Goal: Information Seeking & Learning: Learn about a topic

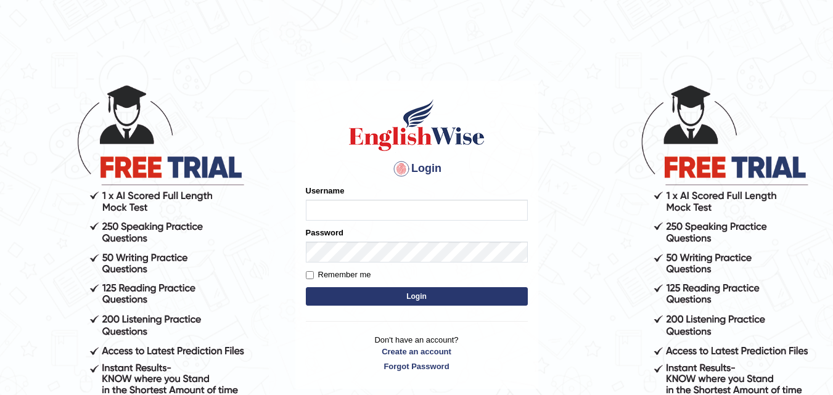
type input "harishgupta"
click at [414, 207] on input "harishgupta" at bounding box center [417, 210] width 222 height 21
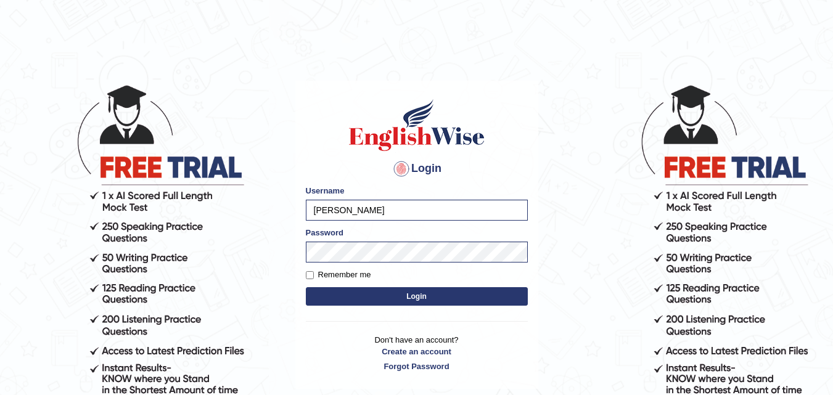
click at [352, 276] on label "Remember me" at bounding box center [338, 275] width 65 height 12
click at [314, 276] on input "Remember me" at bounding box center [310, 275] width 8 height 8
checkbox input "true"
click at [355, 296] on button "Login" at bounding box center [417, 296] width 222 height 18
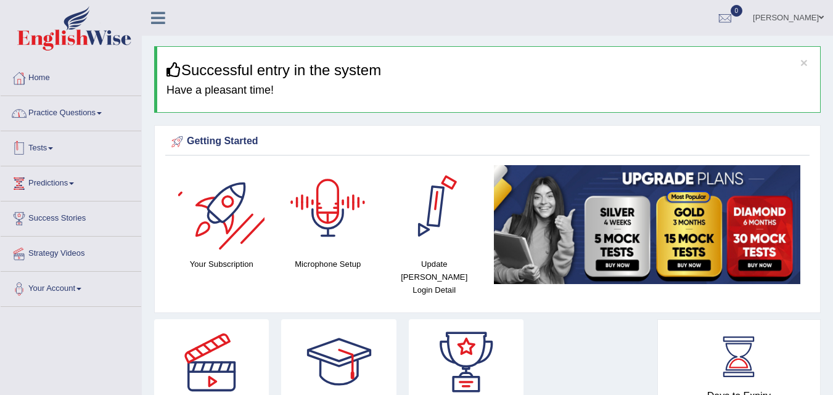
click at [92, 117] on link "Practice Questions" at bounding box center [71, 111] width 141 height 31
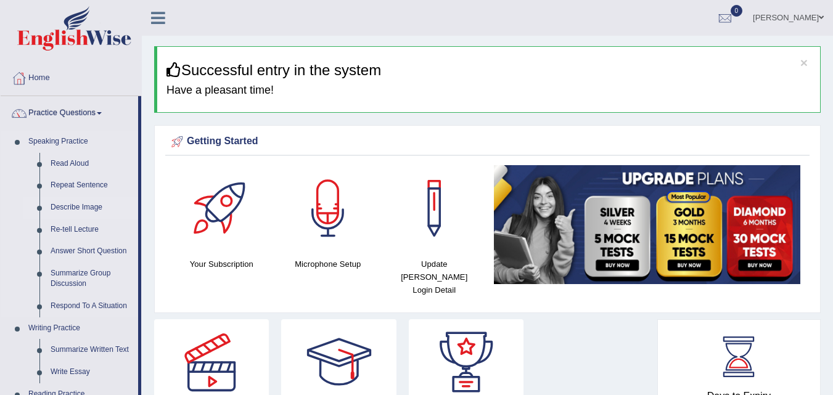
click at [88, 209] on link "Describe Image" at bounding box center [91, 208] width 93 height 22
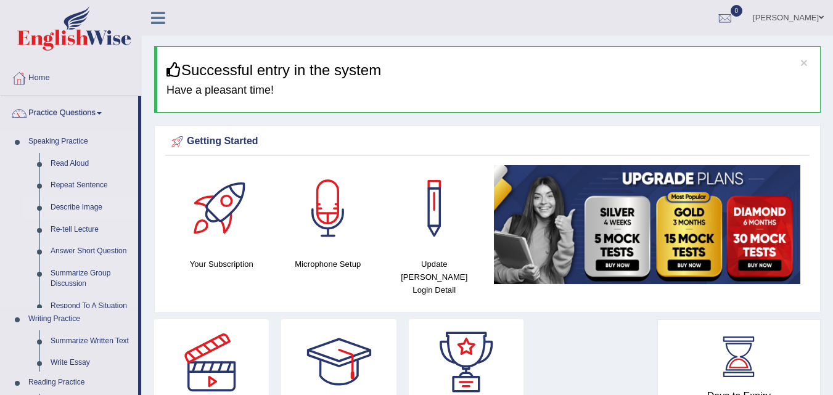
click at [88, 209] on link "Describe Image" at bounding box center [91, 208] width 93 height 22
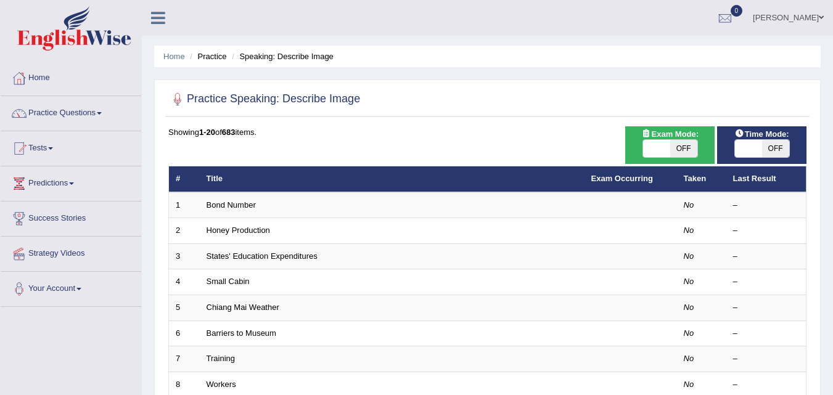
click at [673, 152] on span "OFF" at bounding box center [683, 148] width 27 height 17
checkbox input "true"
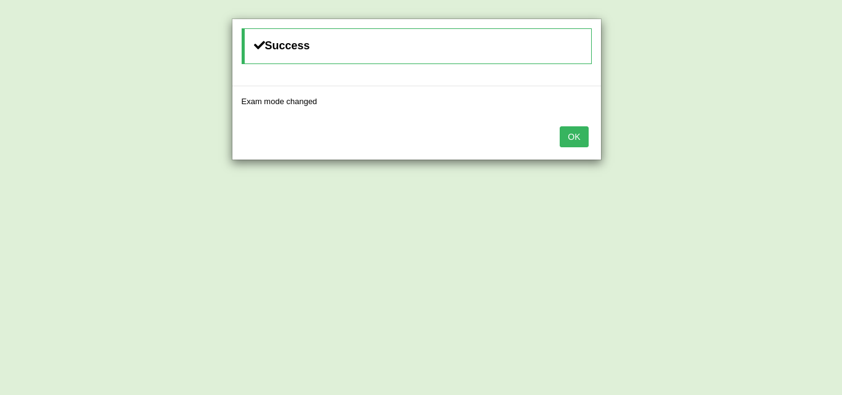
click at [575, 138] on button "OK" at bounding box center [574, 136] width 28 height 21
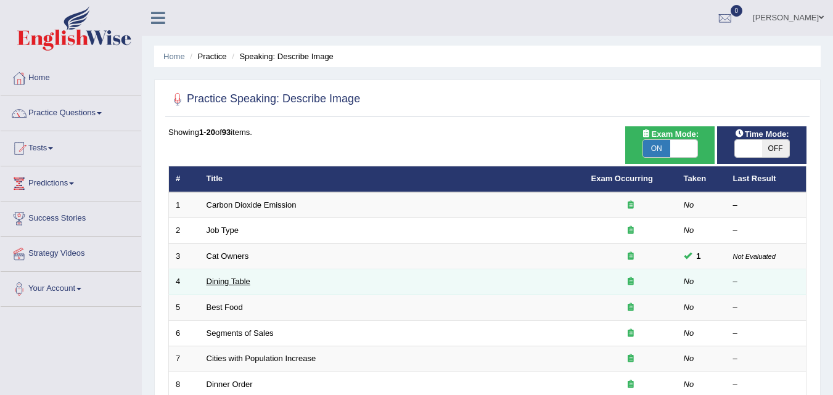
click at [228, 282] on link "Dining Table" at bounding box center [229, 281] width 44 height 9
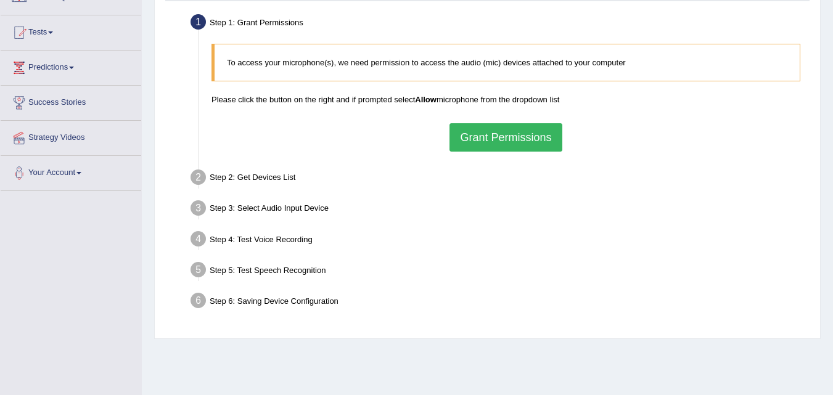
scroll to position [123, 0]
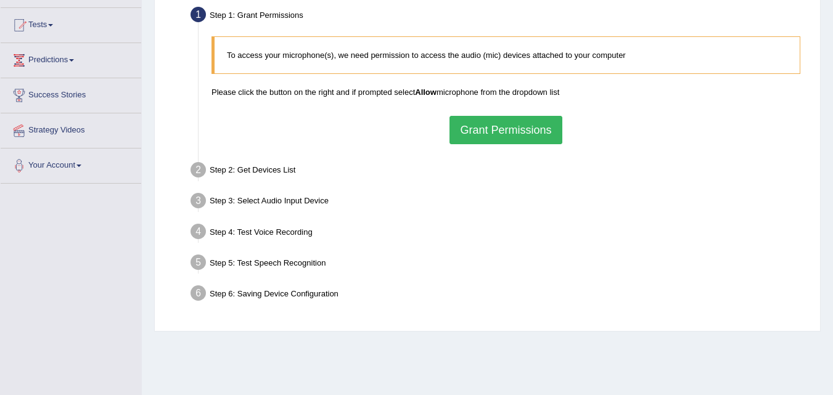
click at [525, 133] on button "Grant Permissions" at bounding box center [505, 130] width 112 height 28
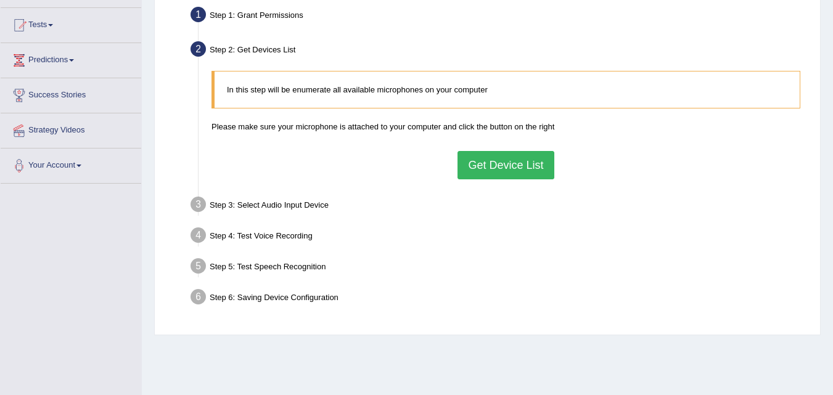
click at [496, 173] on button "Get Device List" at bounding box center [505, 165] width 96 height 28
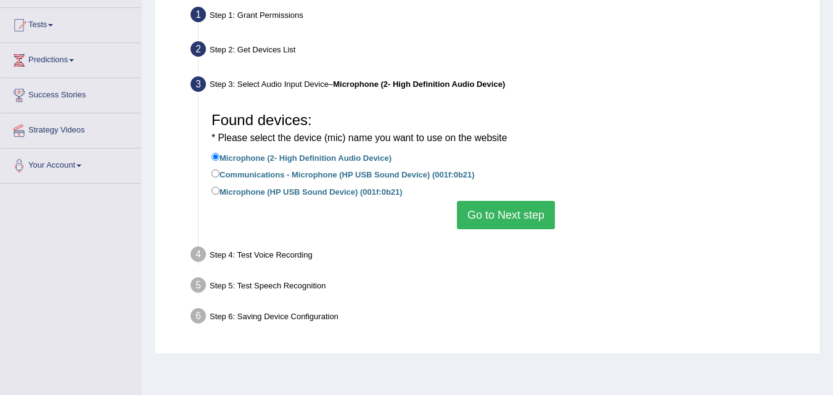
click at [287, 175] on label "Communications - Microphone (HP USB Sound Device) (001f:0b21)" at bounding box center [342, 174] width 263 height 14
click at [219, 175] on input "Communications - Microphone (HP USB Sound Device) (001f:0b21)" at bounding box center [215, 174] width 8 height 8
radio input "true"
click at [509, 223] on button "Go to Next step" at bounding box center [506, 215] width 98 height 28
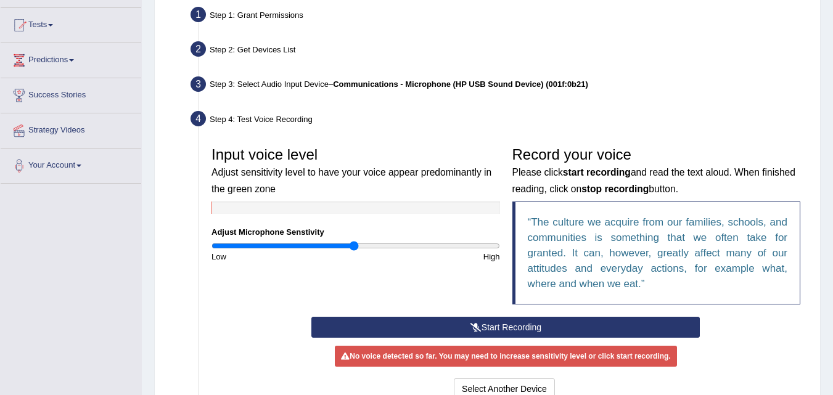
scroll to position [185, 0]
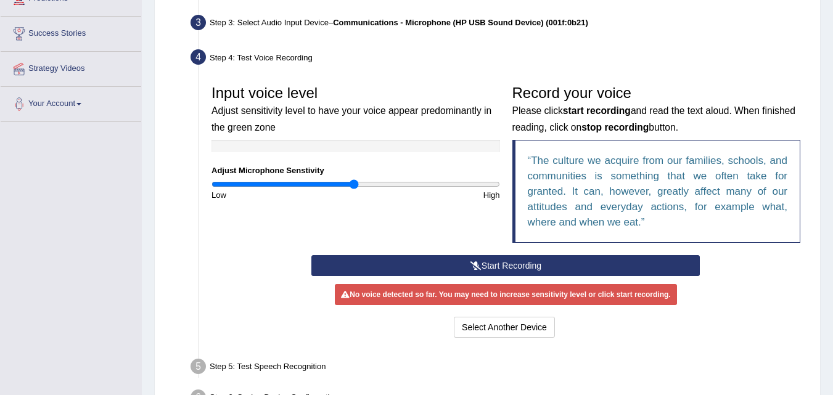
click at [497, 269] on button "Start Recording" at bounding box center [505, 265] width 388 height 21
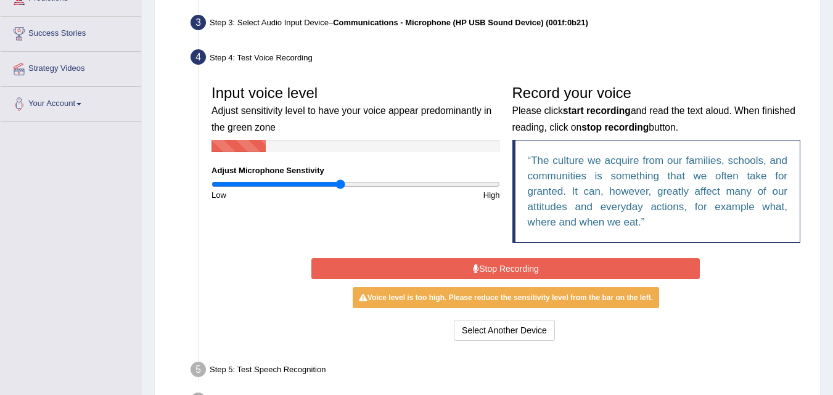
click at [339, 186] on input "range" at bounding box center [355, 184] width 289 height 10
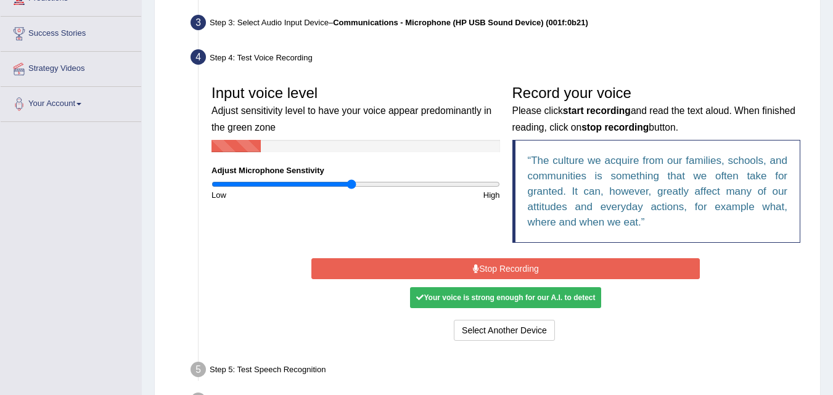
type input "0.98"
click at [353, 187] on input "range" at bounding box center [355, 184] width 289 height 10
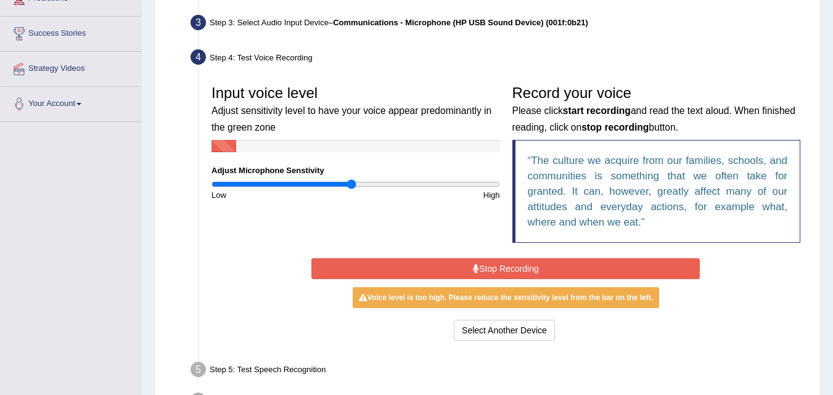
click at [398, 269] on button "Stop Recording" at bounding box center [505, 268] width 388 height 21
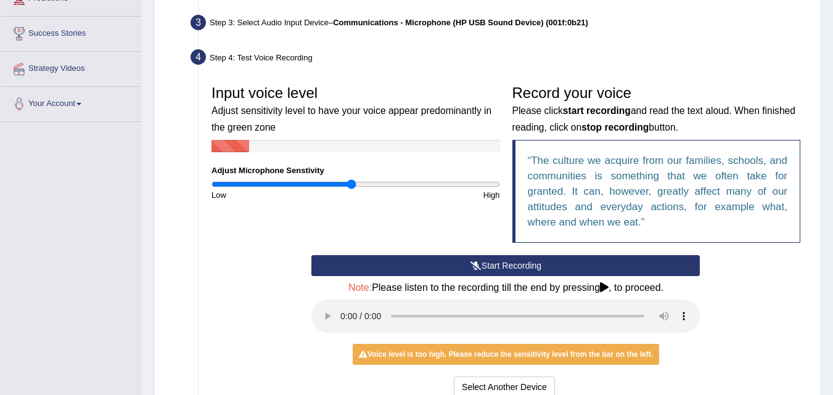
click at [326, 264] on button "Start Recording" at bounding box center [505, 265] width 388 height 21
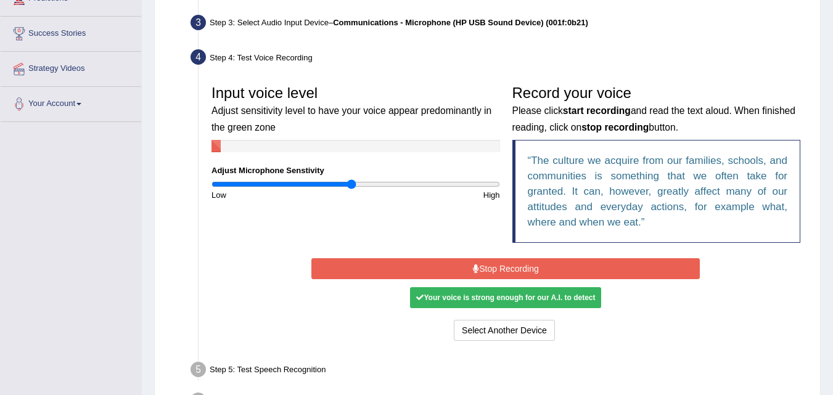
click at [382, 261] on button "Stop Recording" at bounding box center [505, 268] width 388 height 21
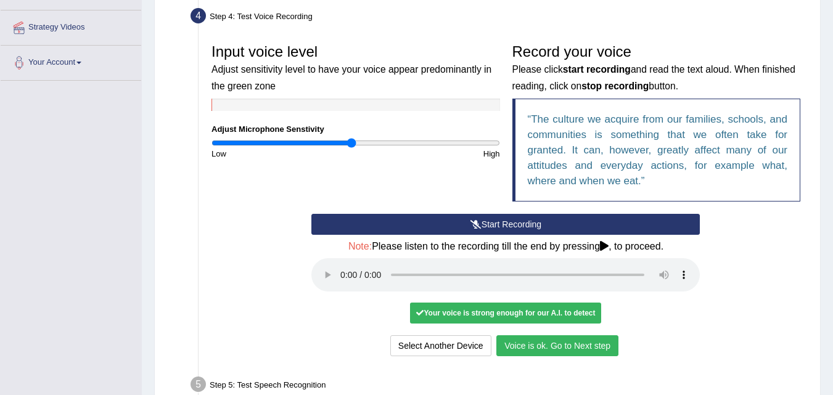
scroll to position [308, 0]
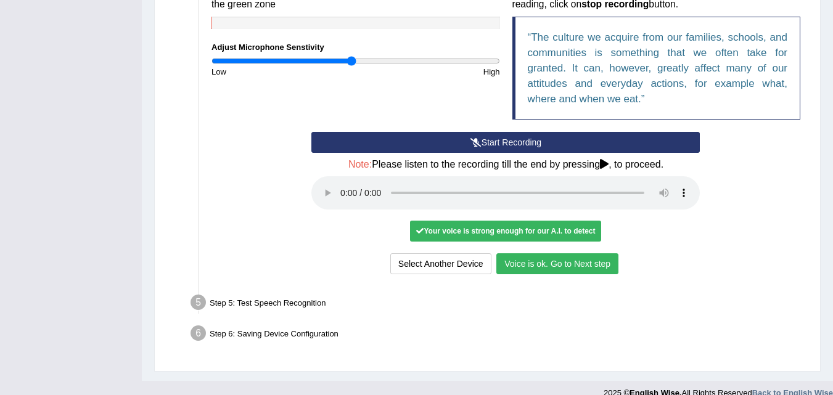
click at [538, 266] on button "Voice is ok. Go to Next step" at bounding box center [557, 263] width 122 height 21
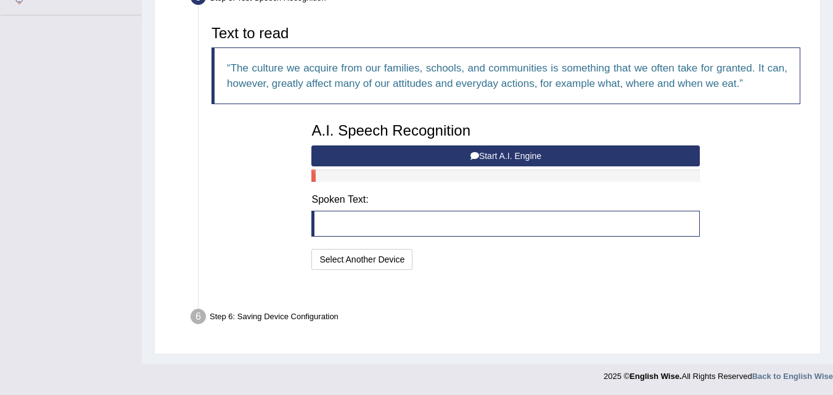
scroll to position [261, 0]
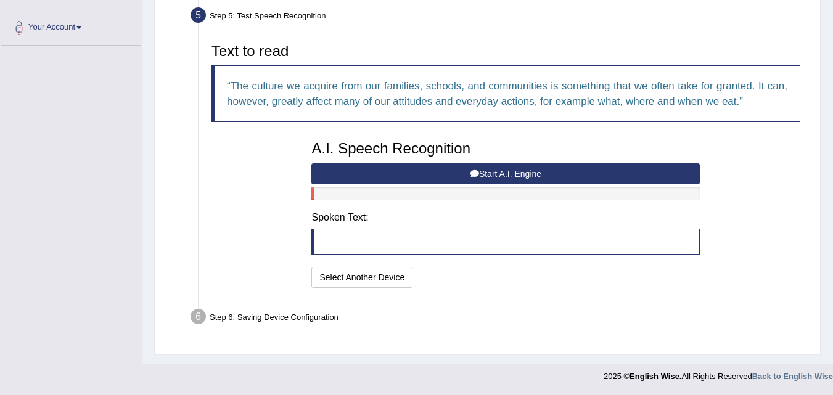
click at [446, 178] on button "Start A.I. Engine" at bounding box center [505, 173] width 388 height 21
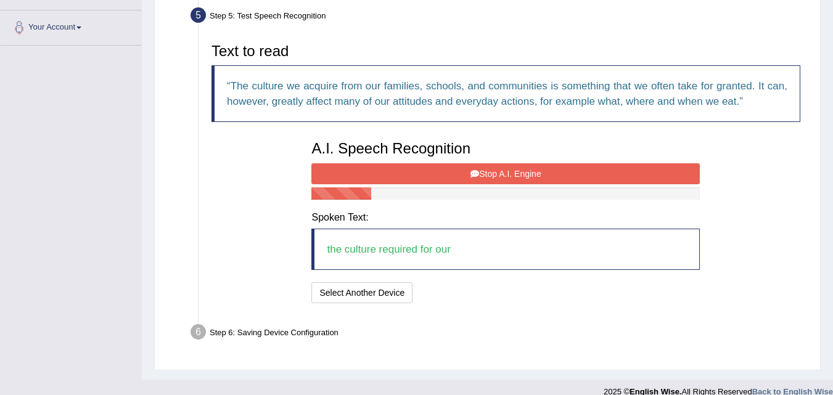
click at [507, 172] on button "Stop A.I. Engine" at bounding box center [505, 173] width 388 height 21
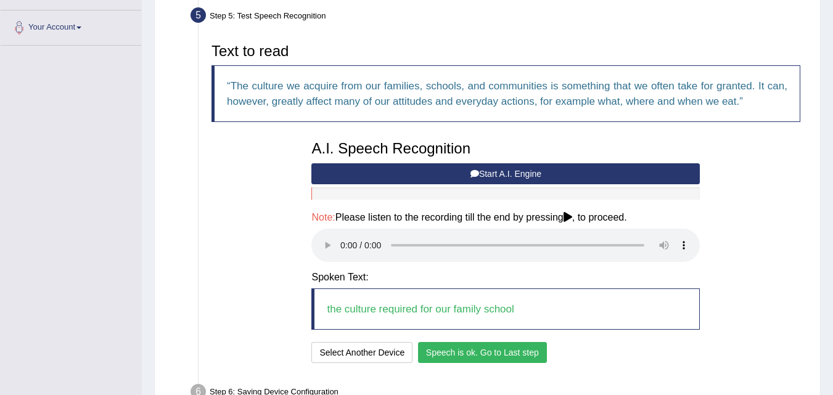
click at [473, 356] on button "Speech is ok. Go to Last step" at bounding box center [482, 352] width 129 height 21
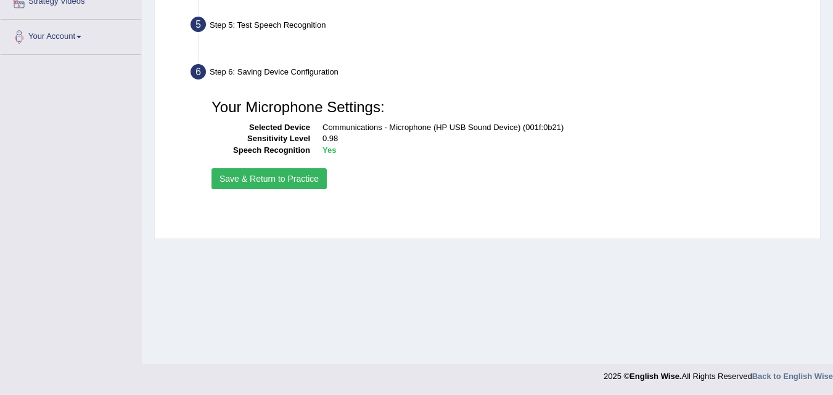
scroll to position [252, 0]
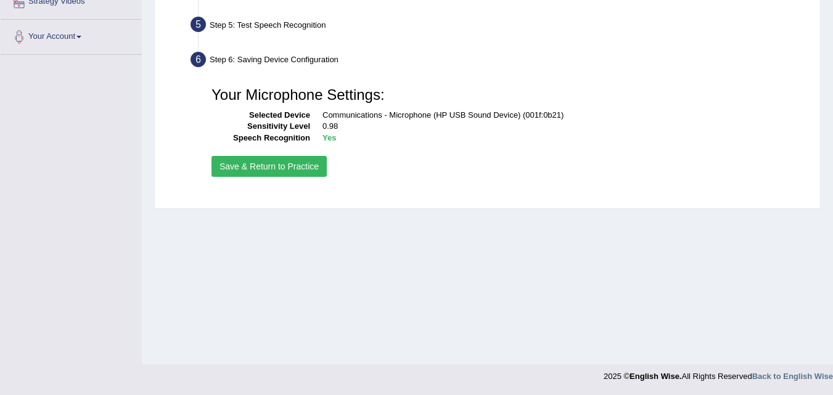
click at [257, 160] on button "Save & Return to Practice" at bounding box center [268, 166] width 115 height 21
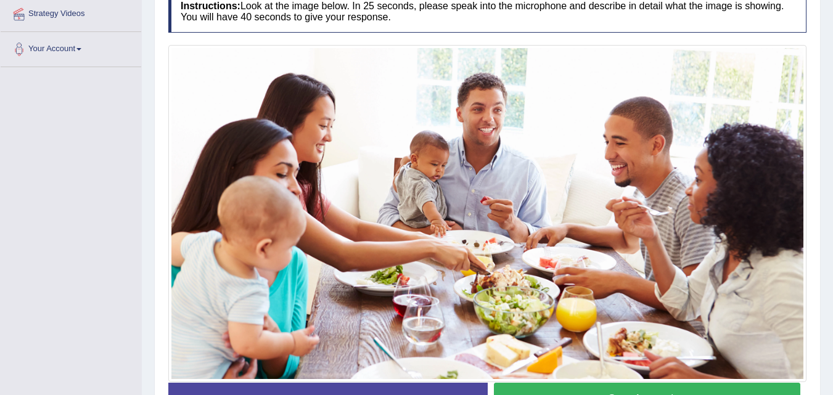
scroll to position [247, 0]
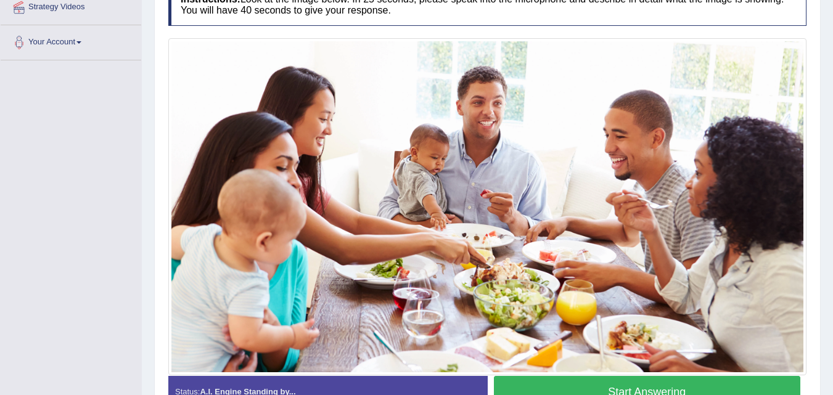
click at [593, 383] on button "Start Answering" at bounding box center [647, 391] width 307 height 31
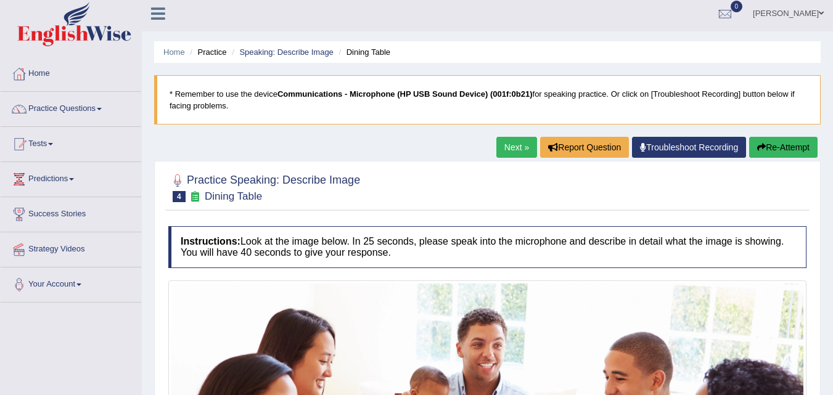
scroll to position [0, 0]
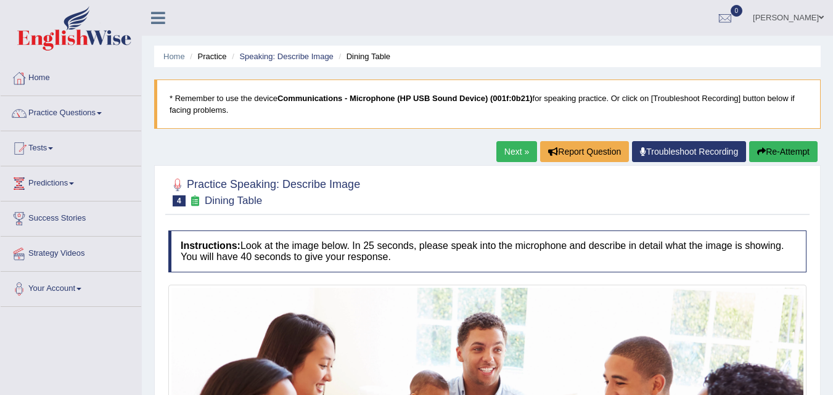
click at [777, 153] on button "Re-Attempt" at bounding box center [783, 151] width 68 height 21
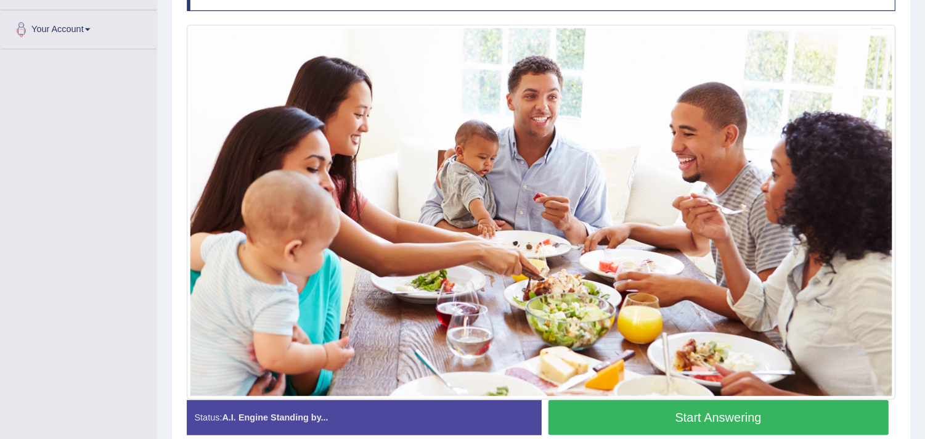
scroll to position [262, 0]
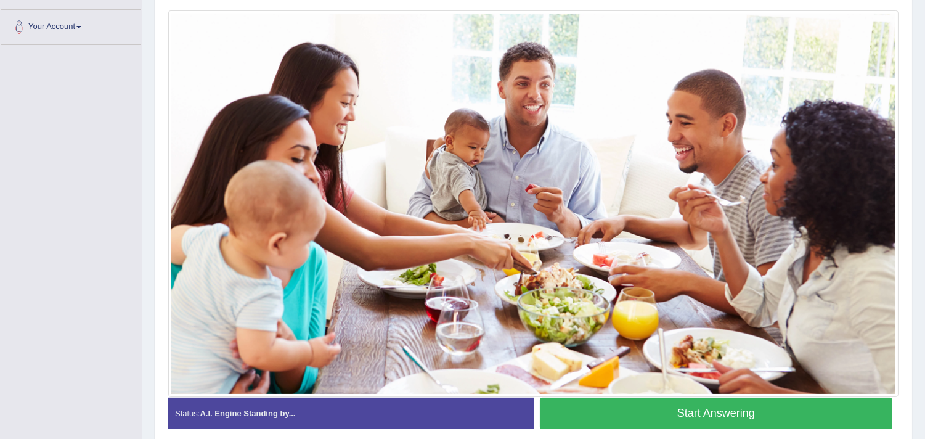
drag, startPoint x: 842, startPoint y: 33, endPoint x: 592, endPoint y: 400, distance: 443.2
click at [592, 395] on button "Start Answering" at bounding box center [716, 413] width 353 height 31
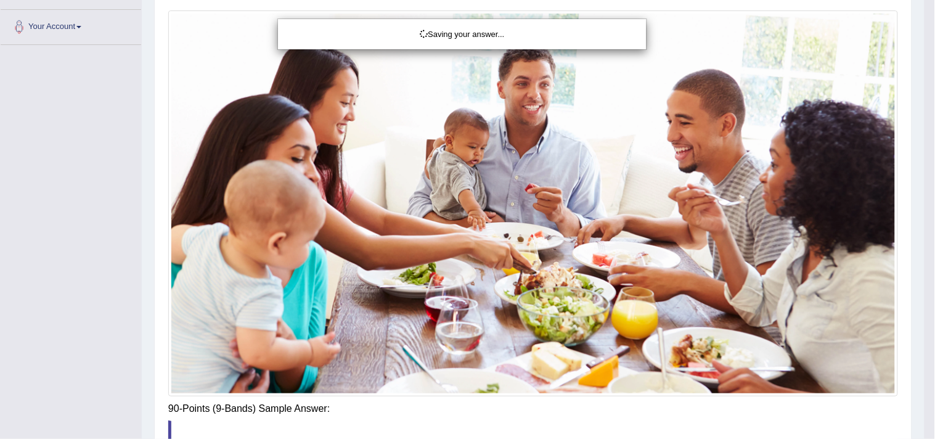
click at [597, 367] on div "Saving your answer..." at bounding box center [467, 219] width 935 height 439
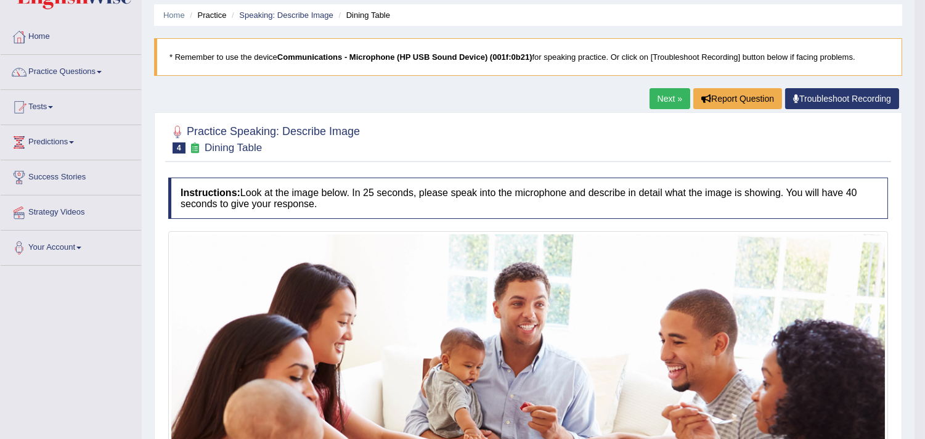
scroll to position [0, 0]
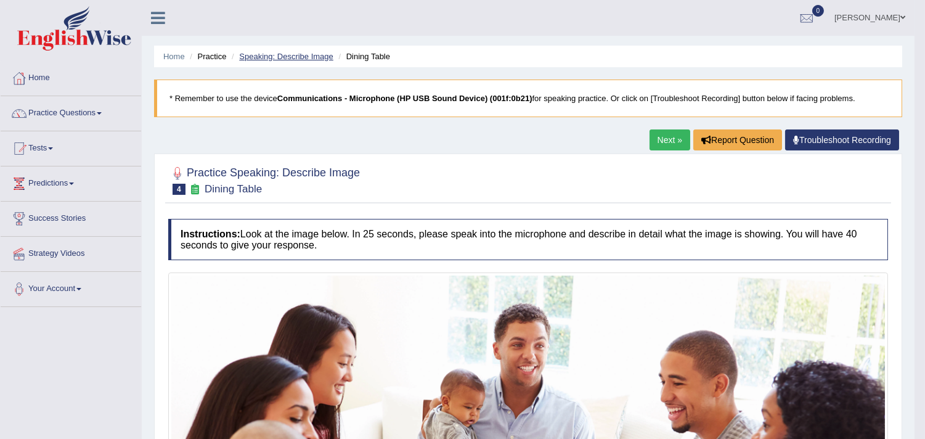
click at [306, 57] on link "Speaking: Describe Image" at bounding box center [286, 56] width 94 height 9
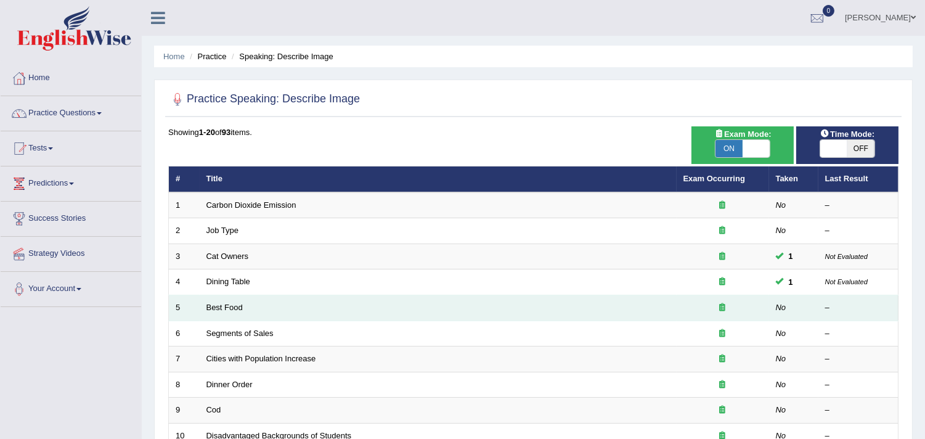
click at [232, 314] on td "Best Food" at bounding box center [438, 308] width 477 height 26
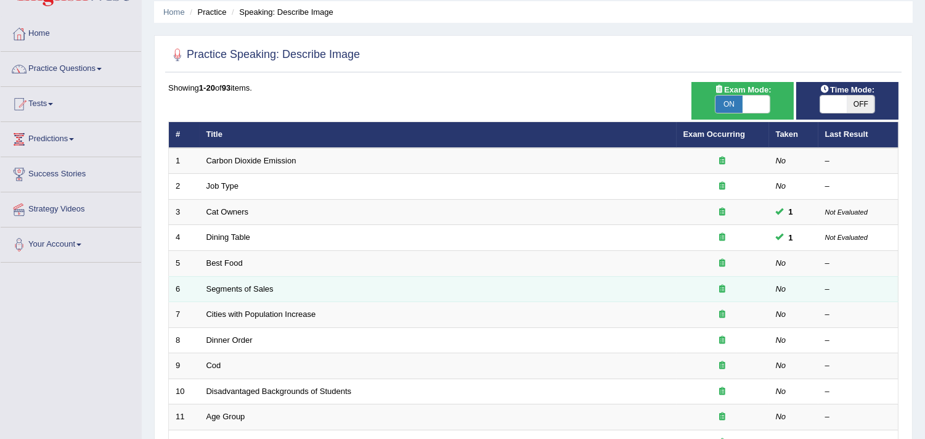
scroll to position [68, 0]
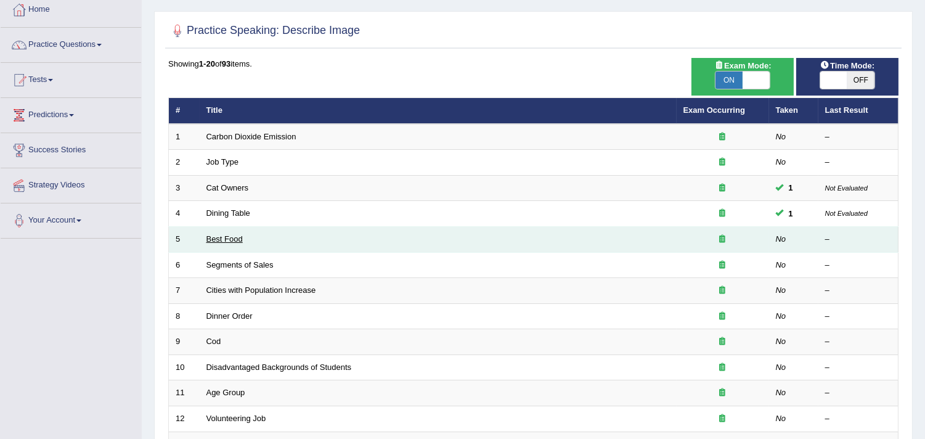
click at [230, 239] on link "Best Food" at bounding box center [225, 238] width 36 height 9
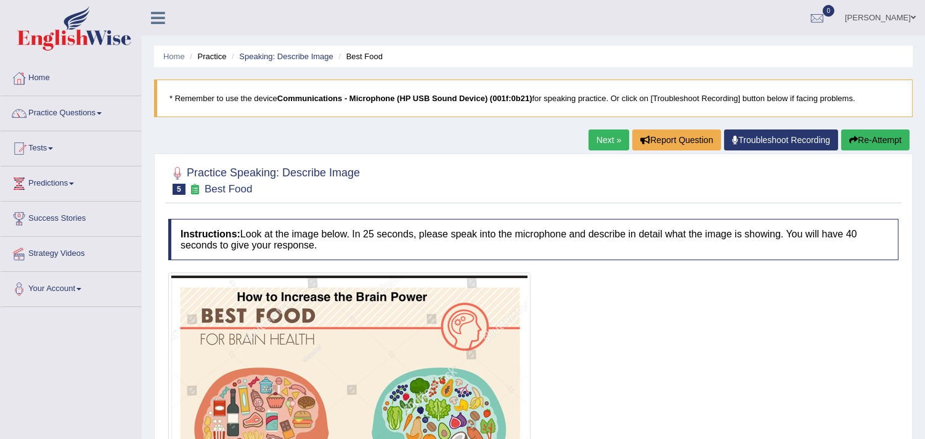
click at [327, 60] on li "Speaking: Describe Image" at bounding box center [281, 57] width 105 height 12
click at [318, 57] on link "Speaking: Describe Image" at bounding box center [286, 56] width 94 height 9
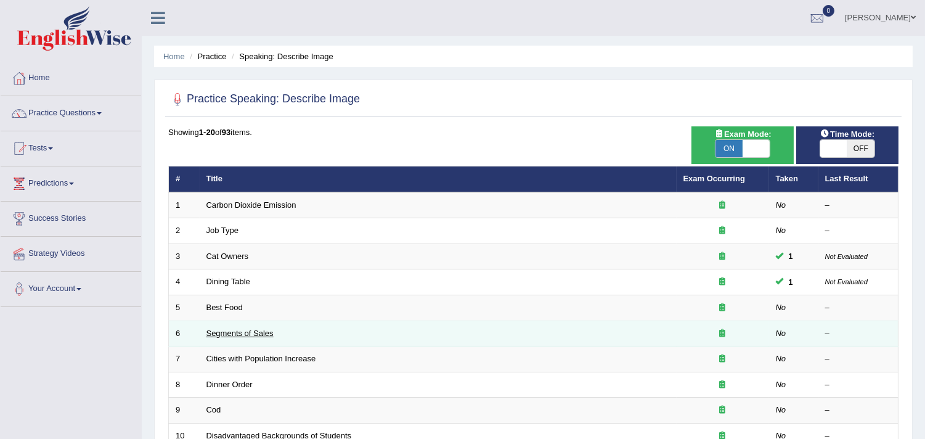
click at [216, 336] on link "Segments of Sales" at bounding box center [240, 333] width 67 height 9
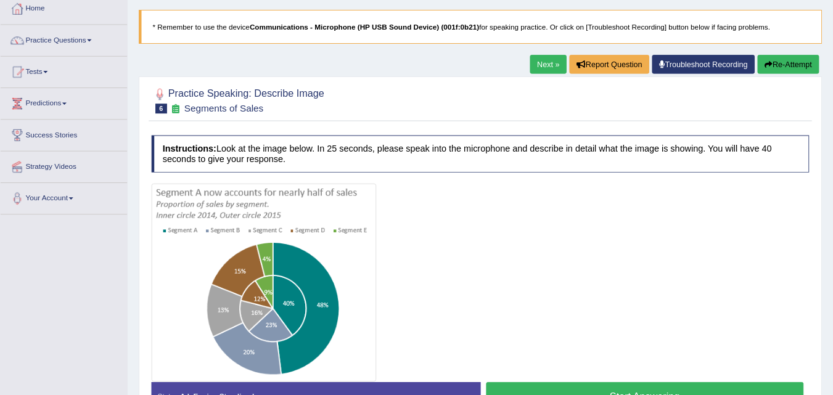
scroll to position [68, 0]
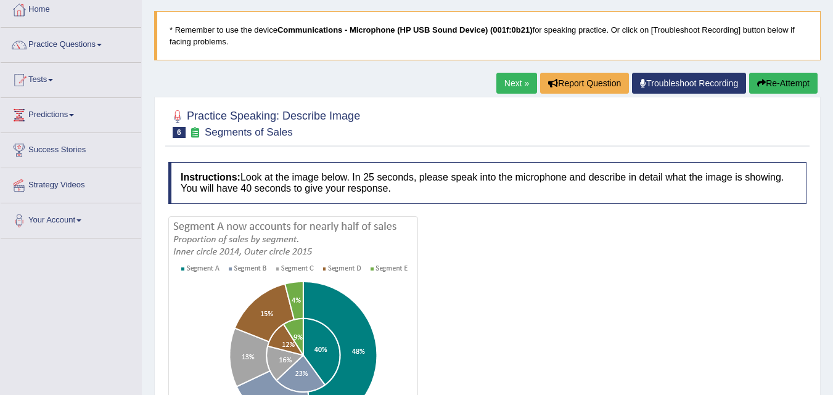
drag, startPoint x: 909, startPoint y: 0, endPoint x: 566, endPoint y: 260, distance: 430.5
click at [566, 260] on div at bounding box center [487, 326] width 638 height 220
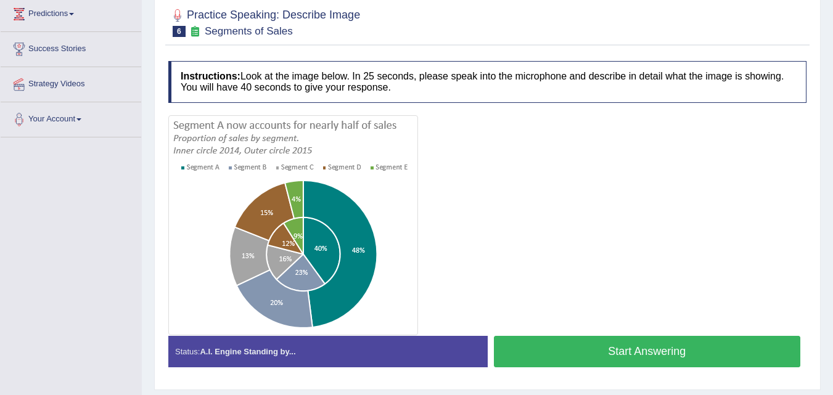
scroll to position [192, 0]
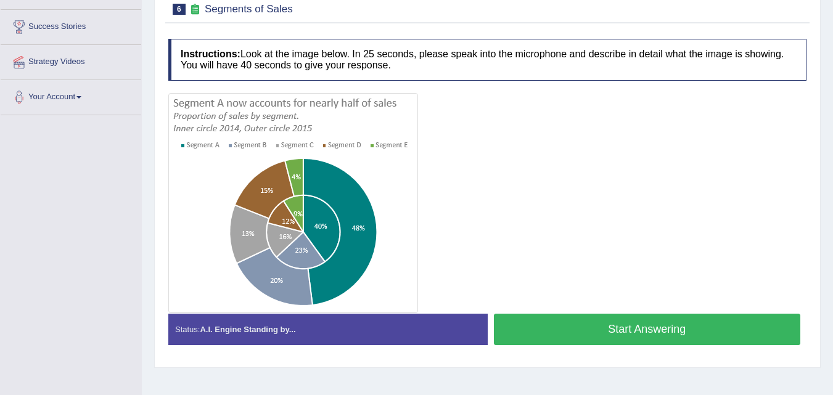
click at [668, 329] on button "Start Answering" at bounding box center [647, 329] width 307 height 31
click at [670, 214] on div at bounding box center [487, 203] width 638 height 220
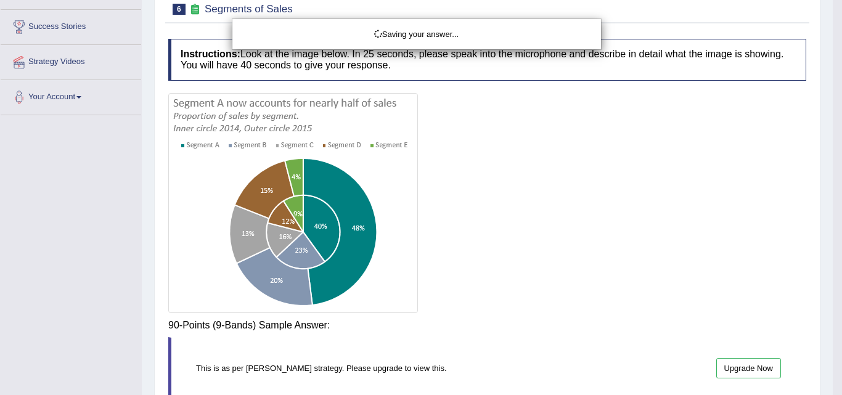
click at [609, 237] on div "Saving your answer..." at bounding box center [421, 197] width 842 height 395
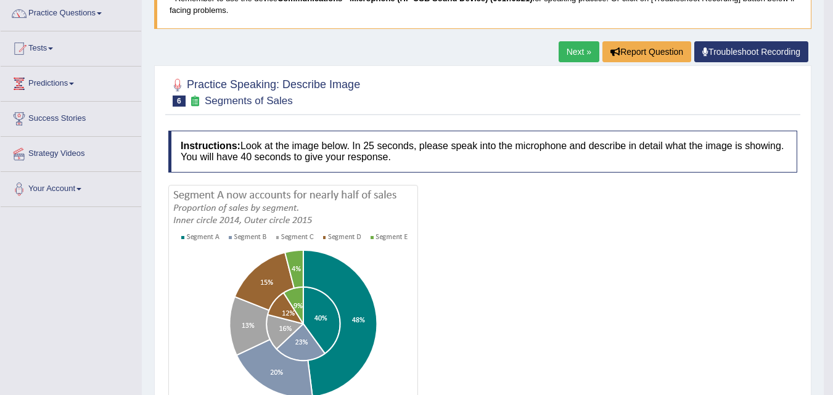
scroll to position [83, 0]
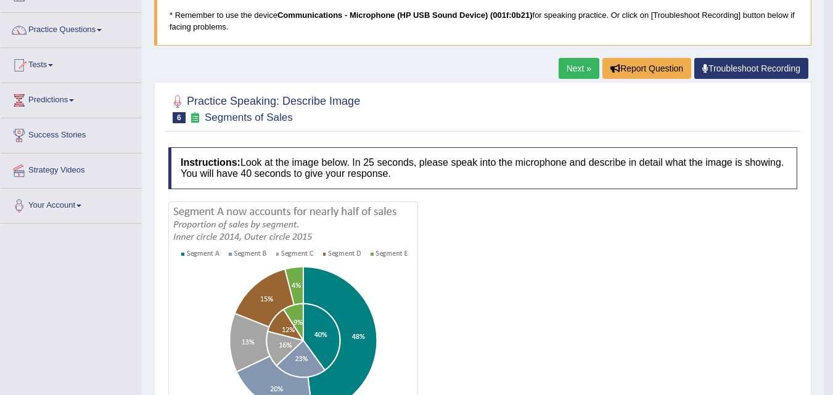
click at [572, 75] on link "Next »" at bounding box center [579, 68] width 41 height 21
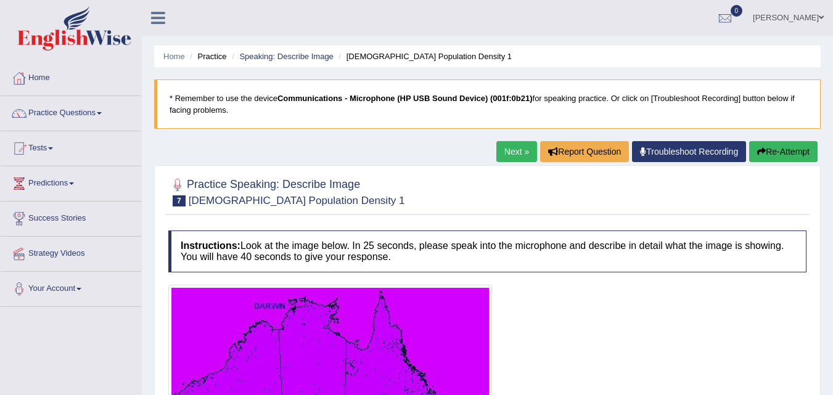
click at [314, 49] on ul "Home Practice Speaking: Describe Image Australian Population Density 1" at bounding box center [487, 57] width 666 height 22
click at [311, 55] on link "Speaking: Describe Image" at bounding box center [286, 56] width 94 height 9
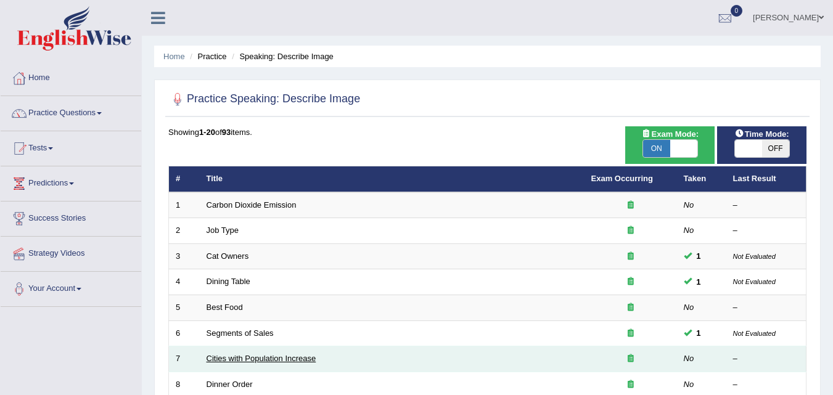
click at [256, 363] on link "Cities with Population Increase" at bounding box center [262, 358] width 110 height 9
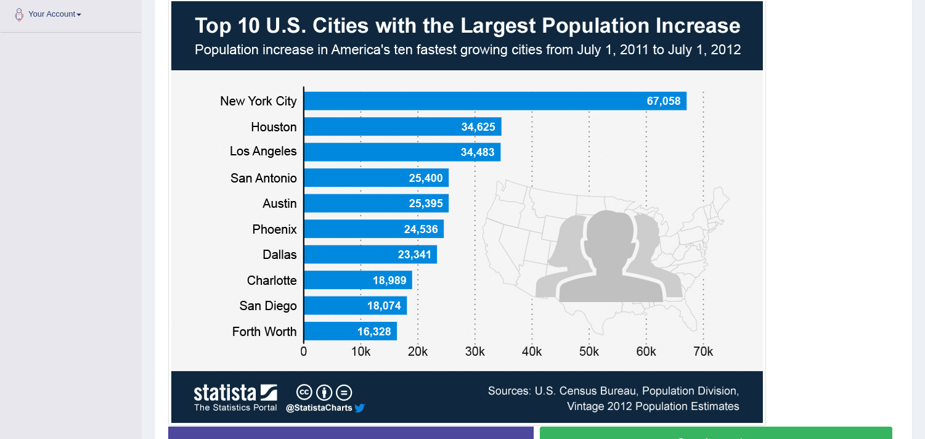
scroll to position [308, 0]
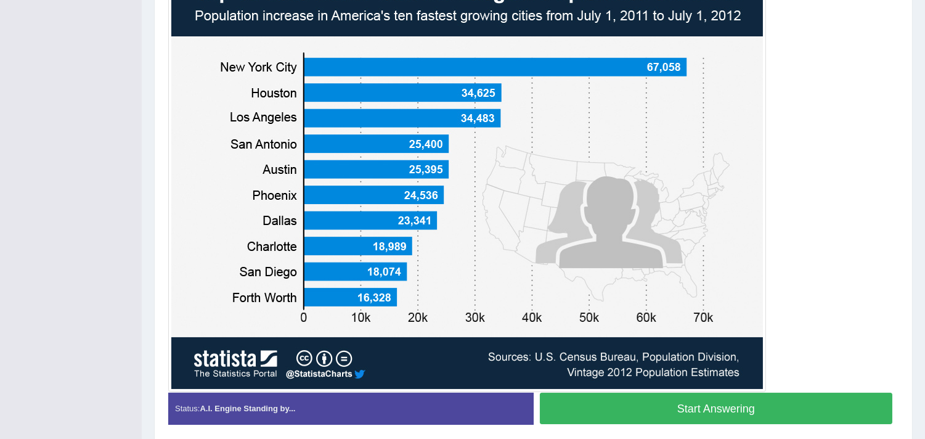
click at [792, 395] on button "Start Answering" at bounding box center [716, 408] width 353 height 31
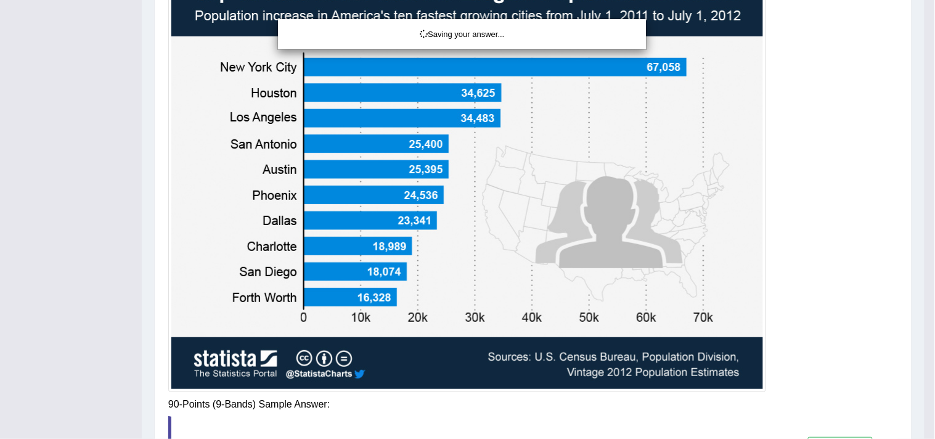
drag, startPoint x: 744, startPoint y: 404, endPoint x: 587, endPoint y: 370, distance: 160.4
click at [744, 395] on div "Saving your answer..." at bounding box center [467, 219] width 935 height 439
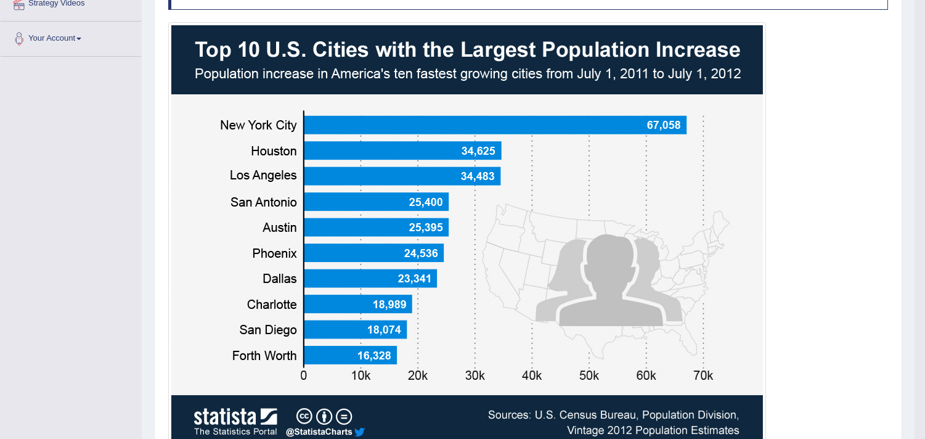
scroll to position [217, 0]
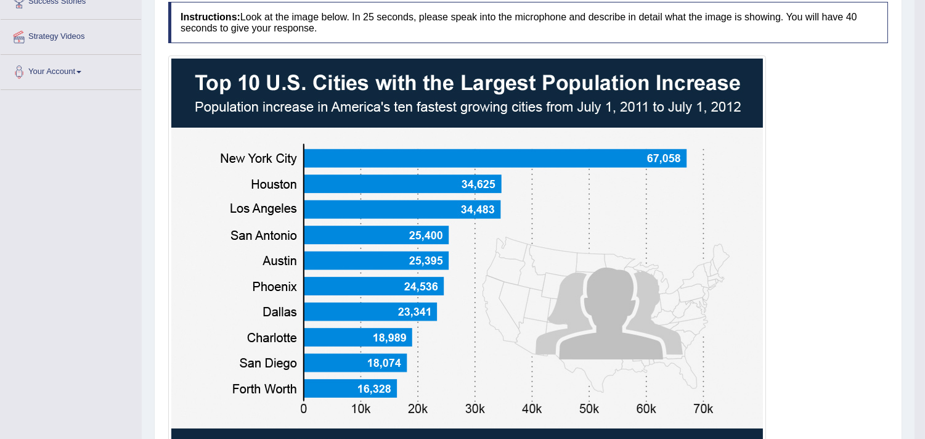
click at [832, 213] on div at bounding box center [528, 269] width 720 height 428
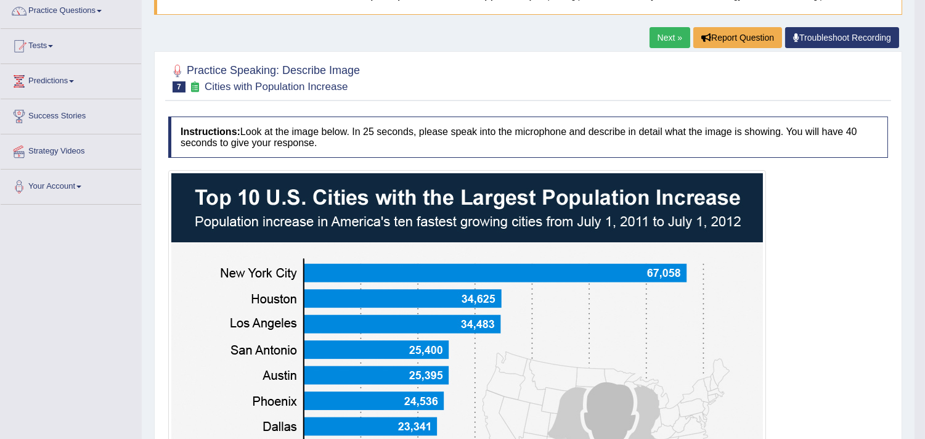
scroll to position [11, 0]
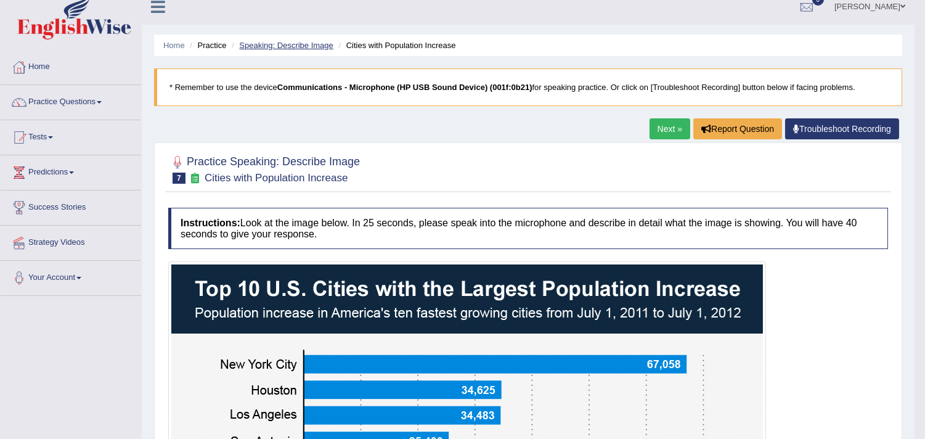
click at [306, 46] on link "Speaking: Describe Image" at bounding box center [286, 45] width 94 height 9
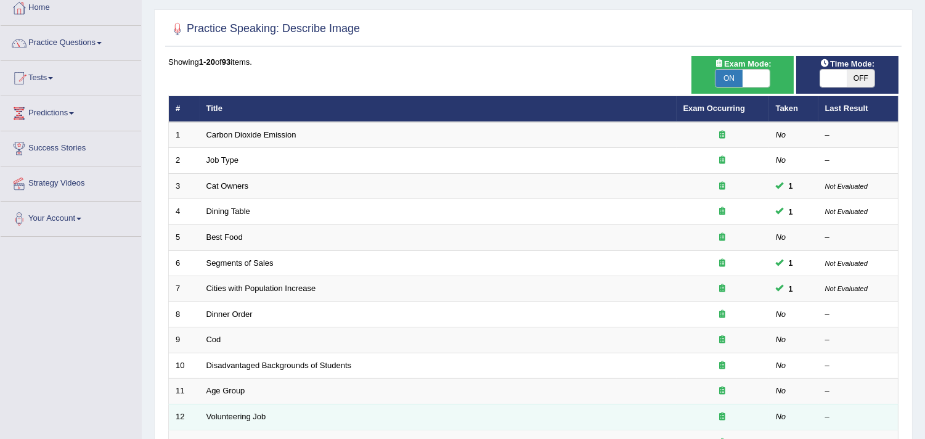
scroll to position [137, 0]
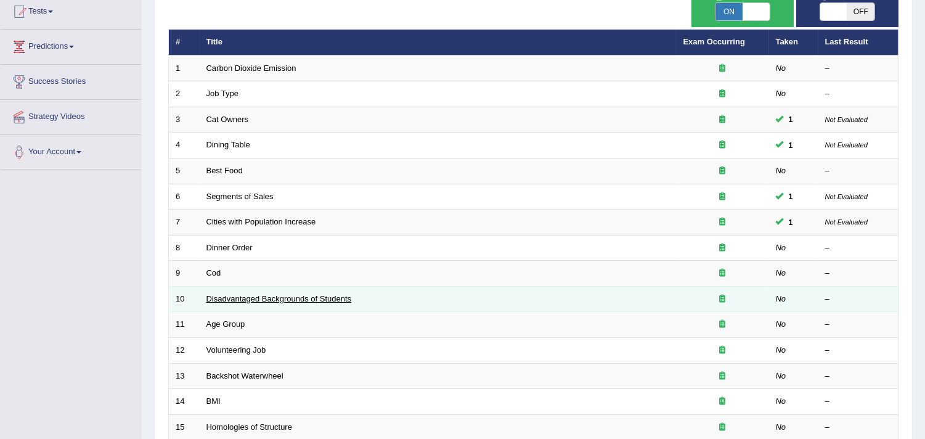
click at [222, 300] on link "Disadvantaged Backgrounds of Students" at bounding box center [279, 298] width 145 height 9
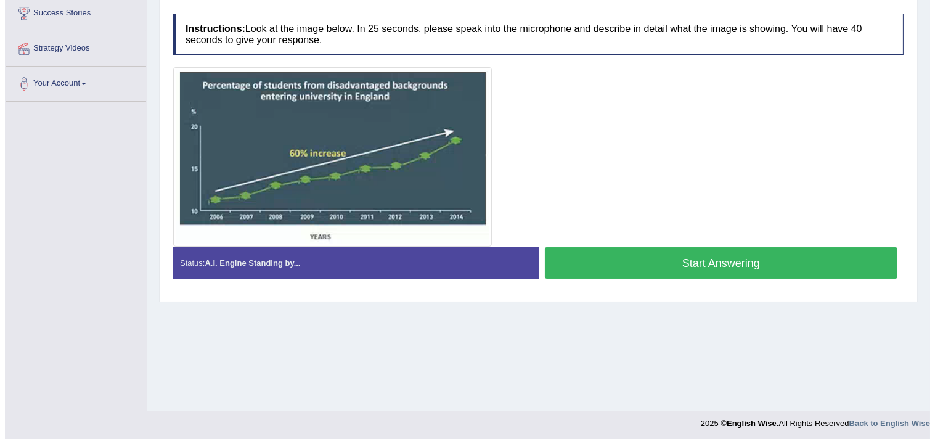
scroll to position [137, 0]
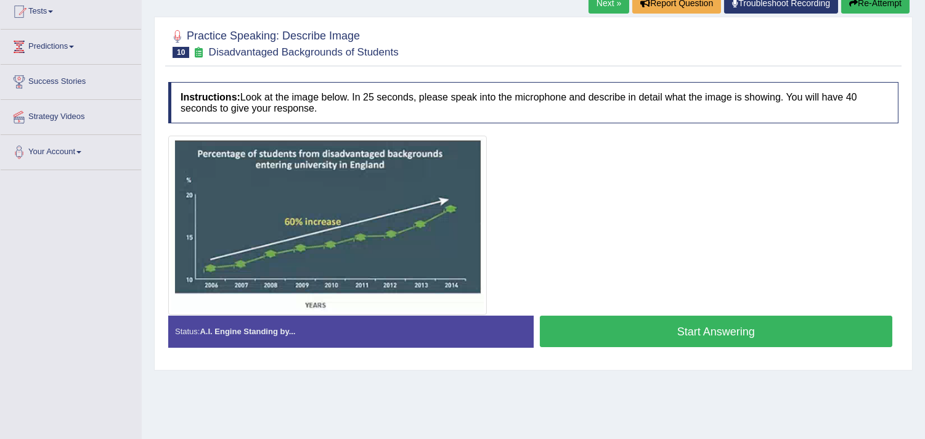
click at [676, 327] on button "Start Answering" at bounding box center [716, 331] width 353 height 31
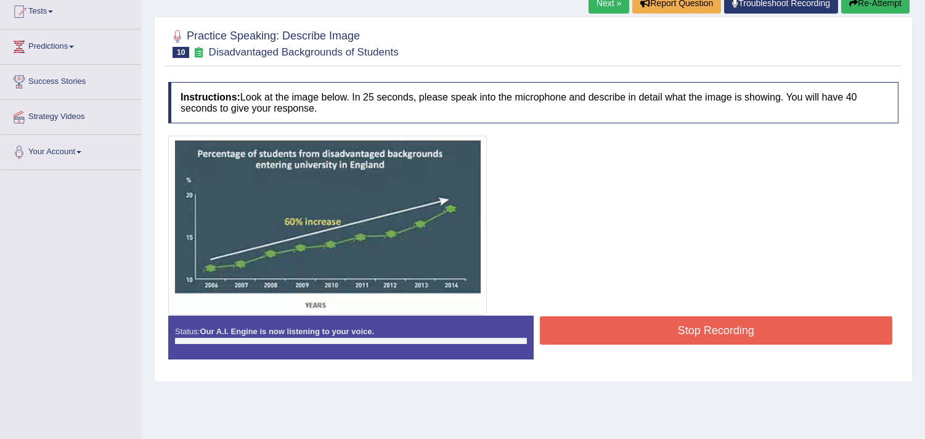
click at [695, 216] on div at bounding box center [533, 225] width 731 height 179
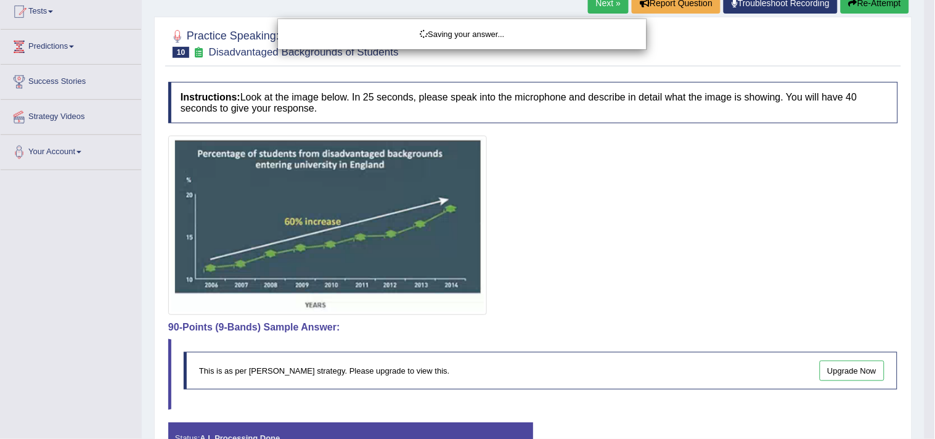
click at [543, 250] on div "Saving your answer..." at bounding box center [467, 219] width 935 height 439
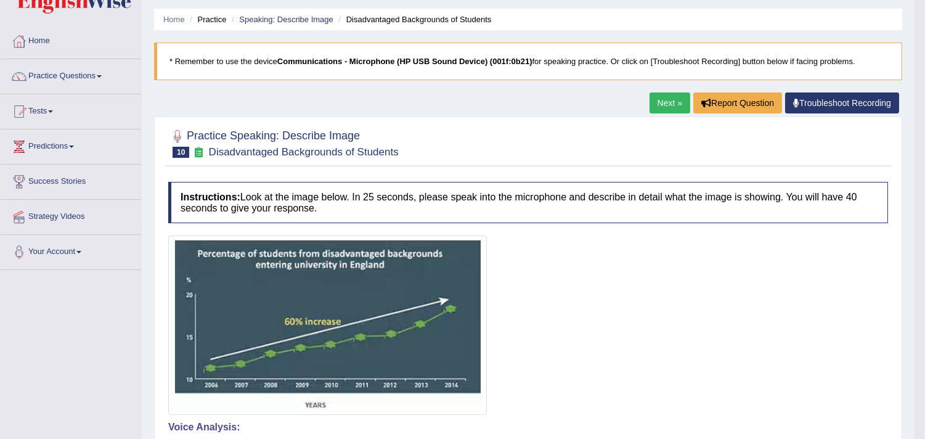
scroll to position [0, 0]
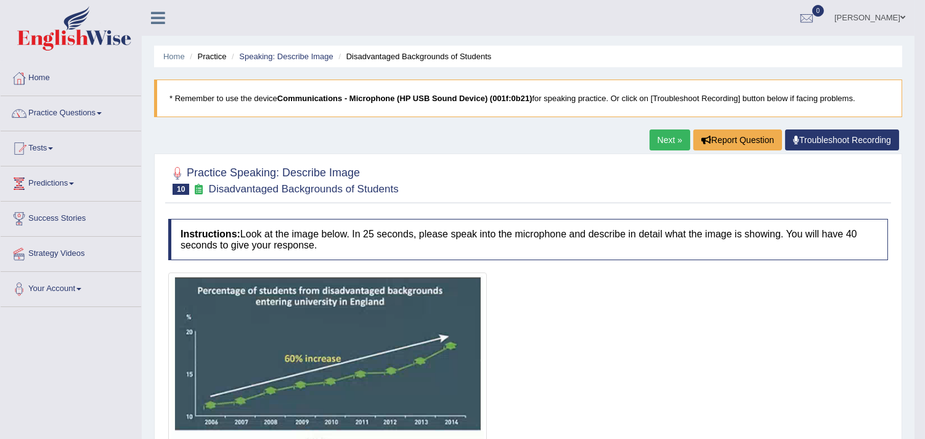
click at [681, 237] on h4 "Instructions: Look at the image below. In 25 seconds, please speak into the mic…" at bounding box center [528, 239] width 720 height 41
click at [300, 60] on link "Speaking: Describe Image" at bounding box center [286, 56] width 94 height 9
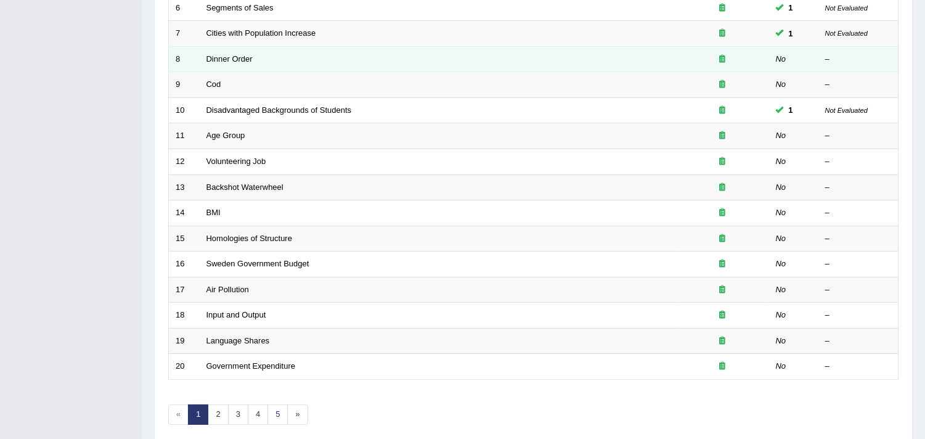
scroll to position [342, 0]
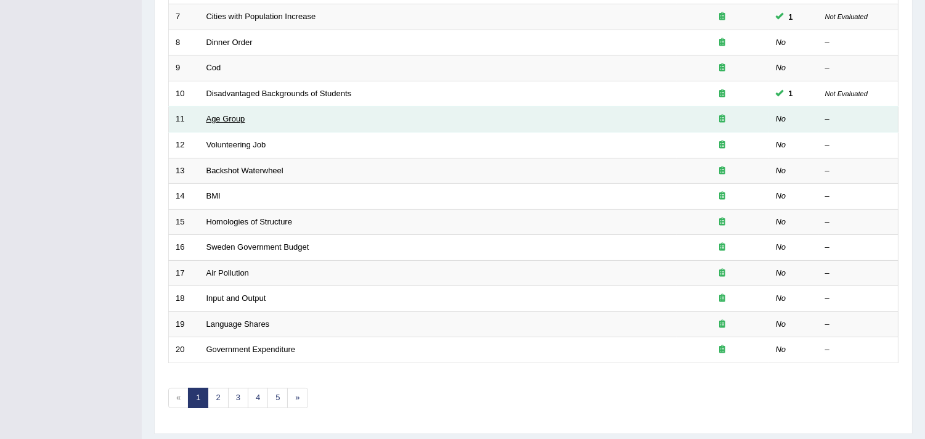
click at [221, 120] on link "Age Group" at bounding box center [226, 118] width 39 height 9
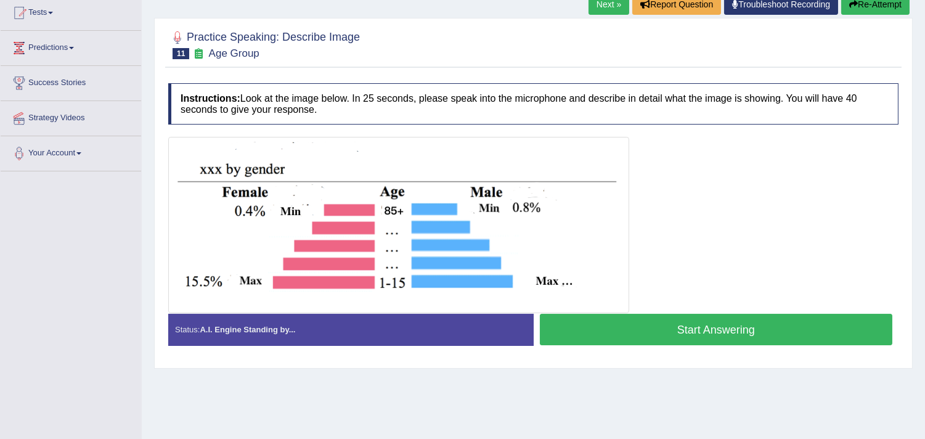
scroll to position [137, 0]
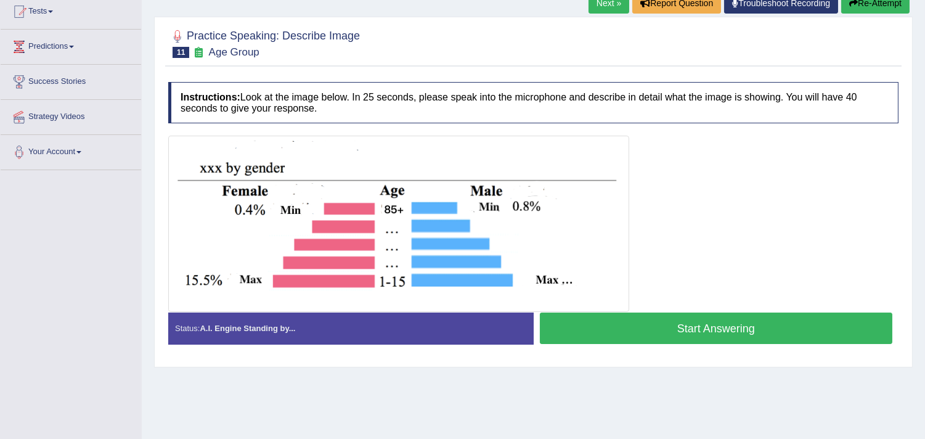
click at [730, 186] on div at bounding box center [533, 224] width 731 height 176
click at [689, 328] on button "Start Answering" at bounding box center [716, 328] width 353 height 31
click at [718, 182] on div at bounding box center [533, 224] width 731 height 176
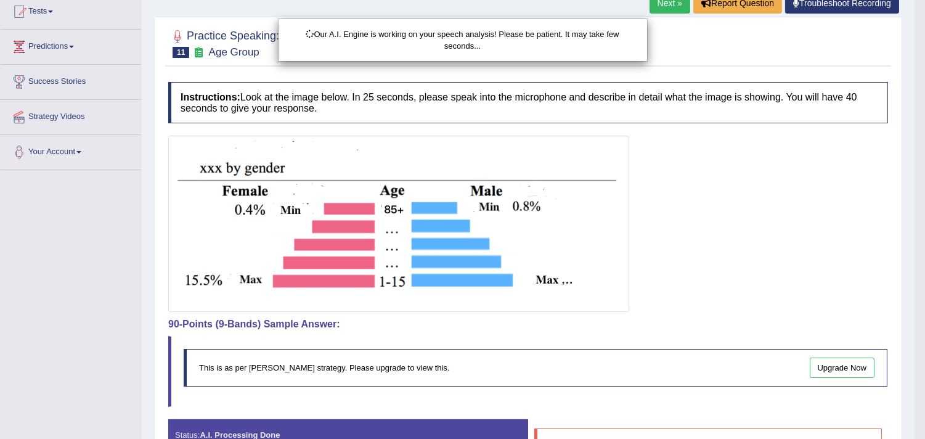
click at [697, 190] on div "Our A.I. Engine is working on your speech analysis! Please be patient. It may t…" at bounding box center [462, 219] width 925 height 439
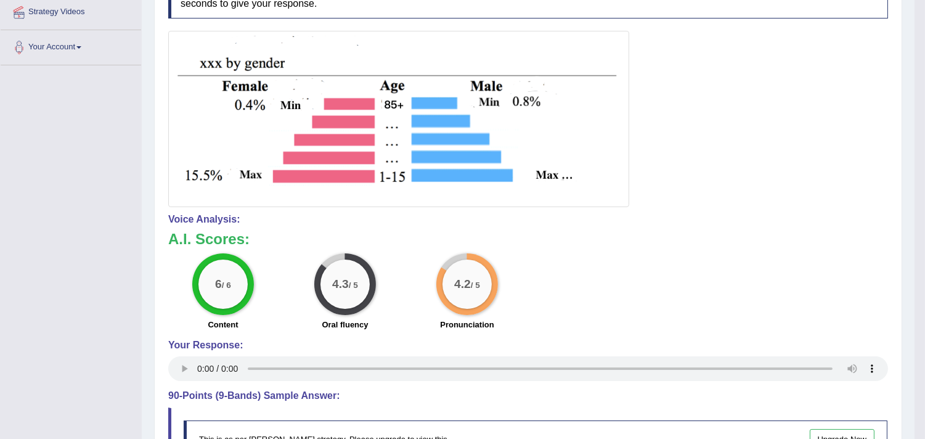
scroll to position [274, 0]
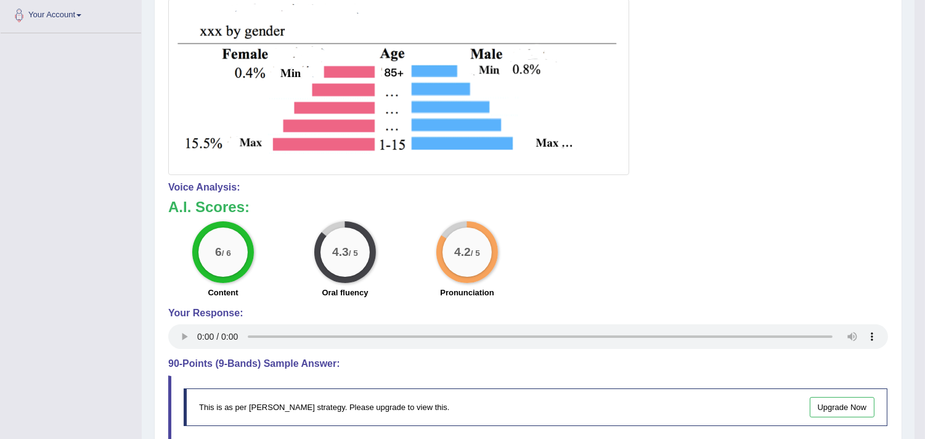
click at [695, 192] on div "Voice Analysis: A.I. Scores: 6 / 6 Content 4.3 / 5 Oral fluency 4.2 / 5 Pronunc…" at bounding box center [528, 267] width 720 height 170
click at [692, 187] on h4 "Voice Analysis:" at bounding box center [528, 187] width 720 height 11
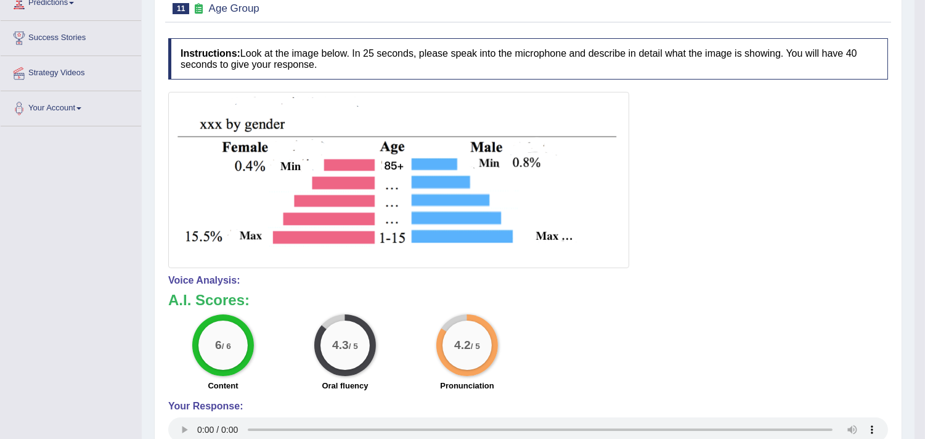
scroll to position [0, 0]
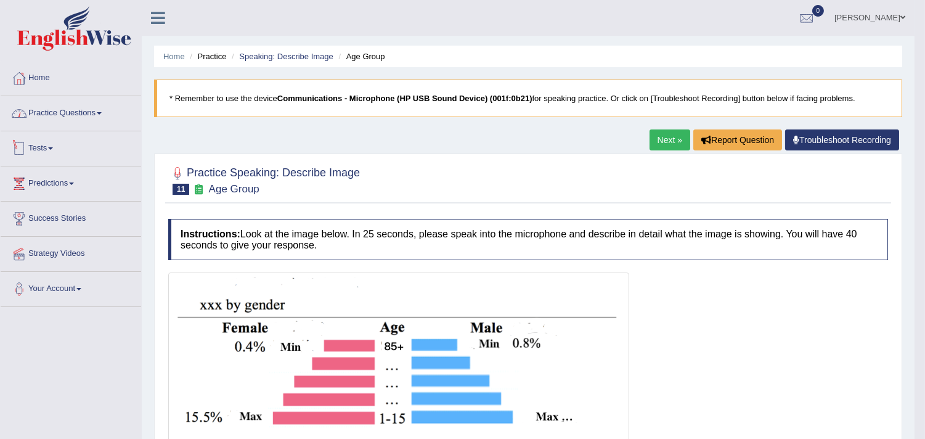
click at [81, 109] on link "Practice Questions" at bounding box center [71, 111] width 141 height 31
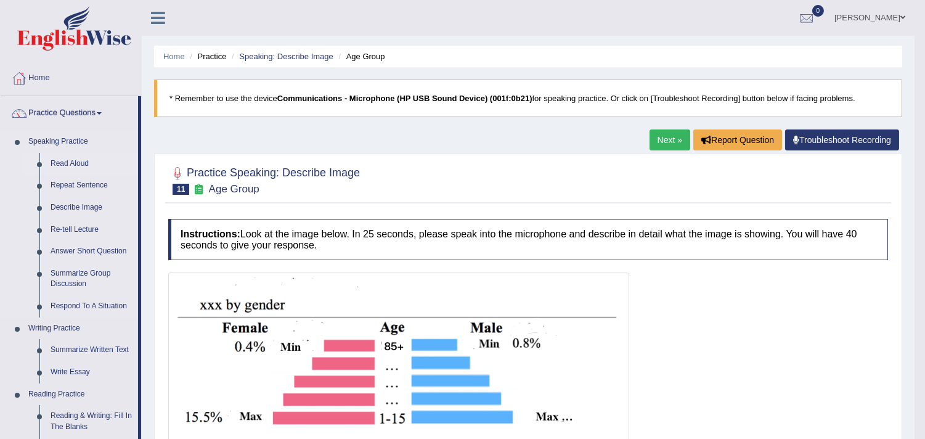
click at [73, 162] on link "Read Aloud" at bounding box center [91, 164] width 93 height 22
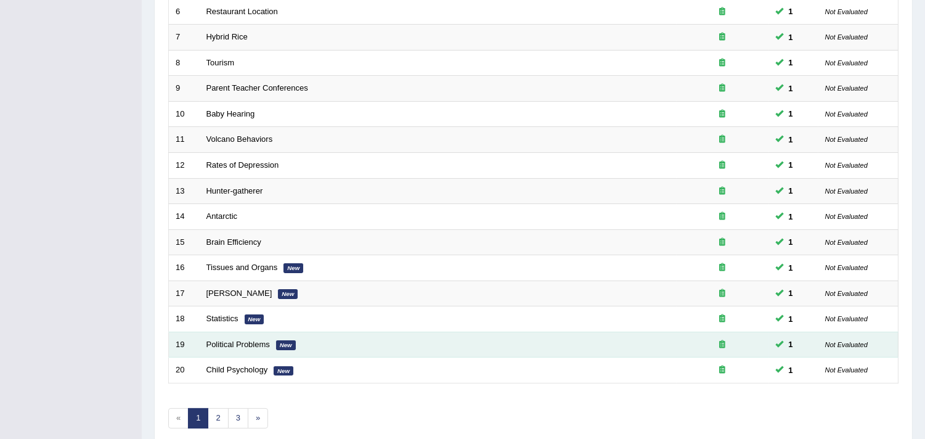
scroll to position [377, 0]
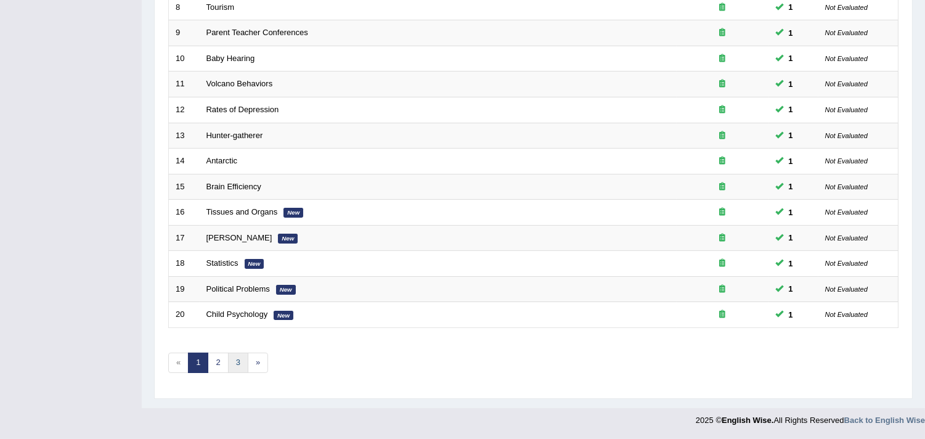
click at [240, 366] on link "3" at bounding box center [238, 363] width 20 height 20
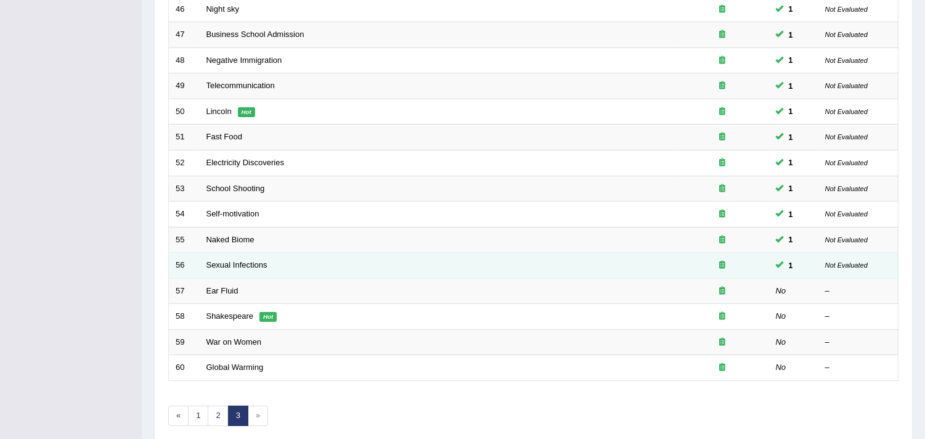
scroll to position [377, 0]
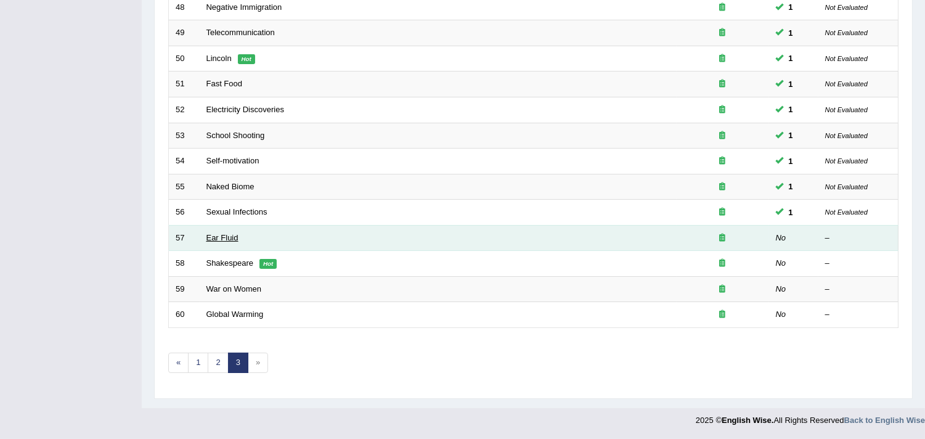
click at [206, 238] on td "Ear Fluid" at bounding box center [438, 238] width 477 height 26
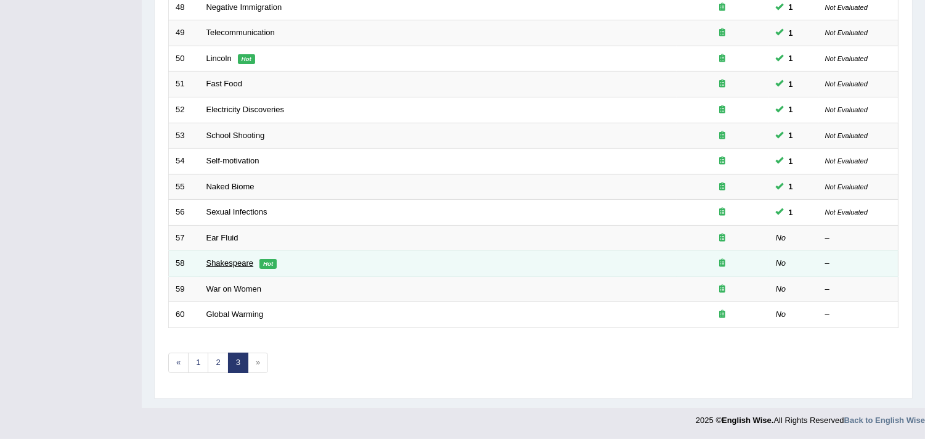
click at [224, 266] on link "Shakespeare" at bounding box center [230, 262] width 47 height 9
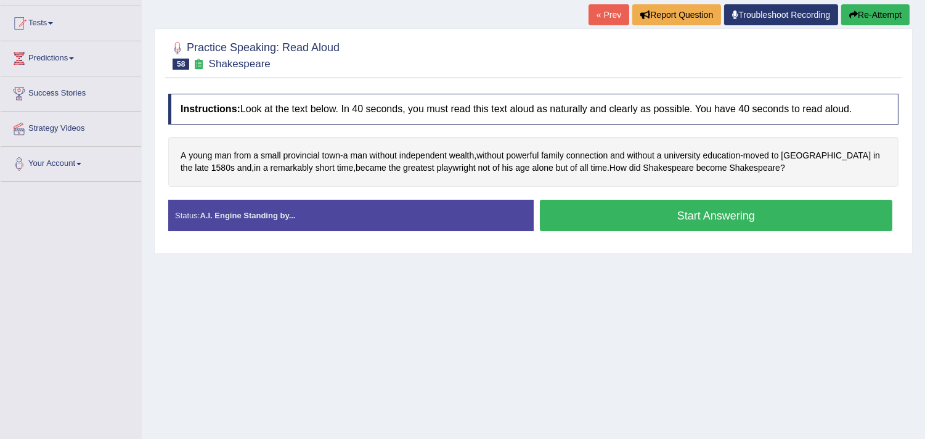
scroll to position [137, 0]
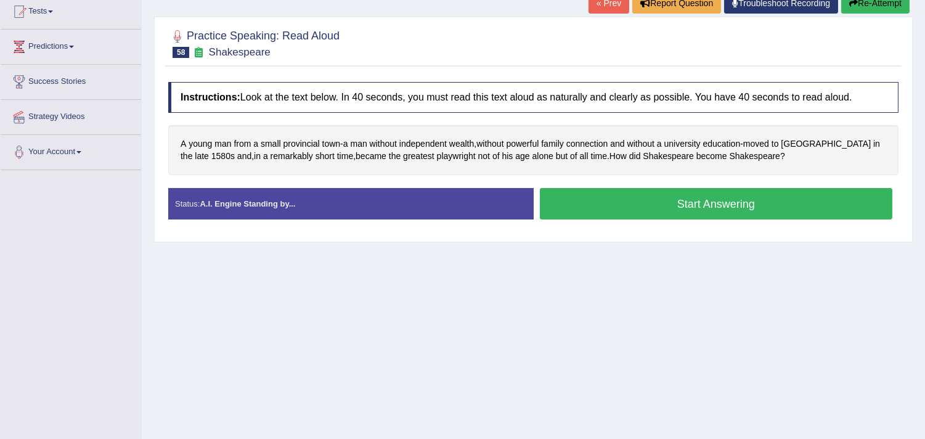
click at [628, 299] on div "Home Practice Speaking: Read [PERSON_NAME] * Remember to use the device Communi…" at bounding box center [534, 171] width 784 height 617
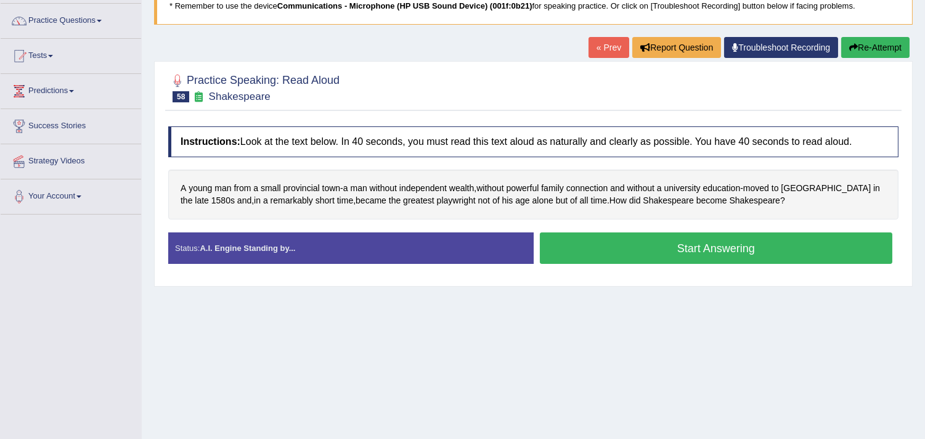
scroll to position [68, 0]
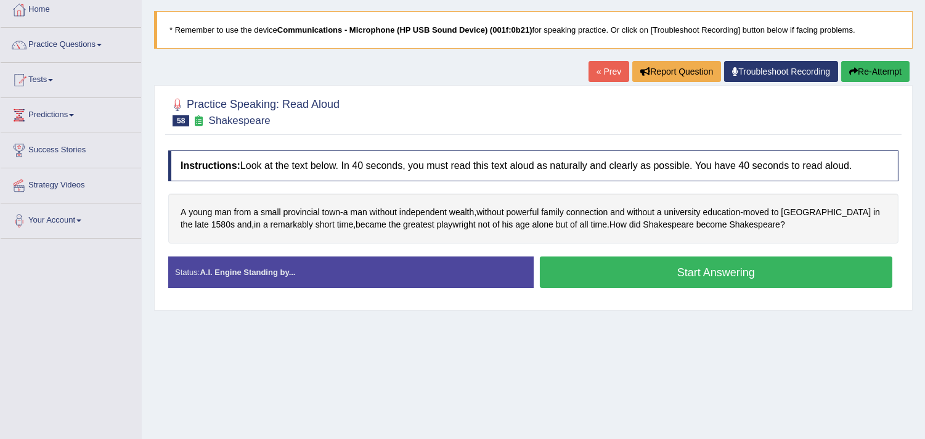
click at [620, 282] on button "Start Answering" at bounding box center [716, 271] width 353 height 31
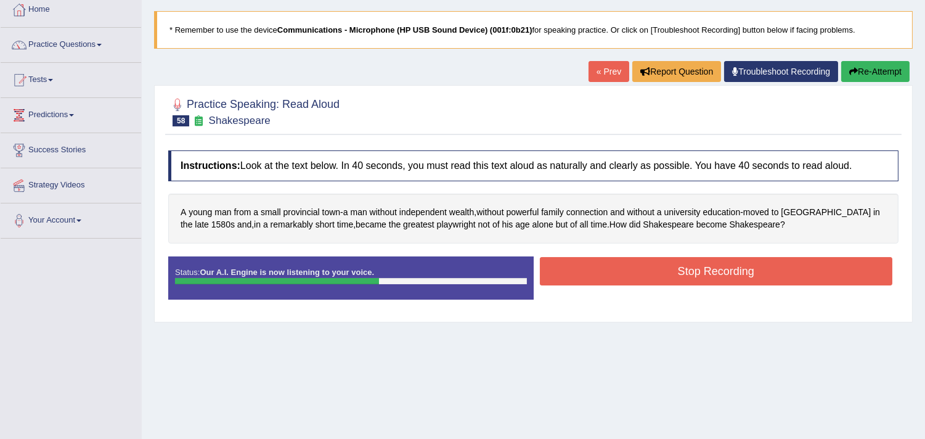
click at [755, 280] on button "Stop Recording" at bounding box center [716, 271] width 353 height 28
click at [755, 280] on div "Status: Our A.I. Engine is now listening to your voice. Start Answering Stop Re…" at bounding box center [533, 283] width 731 height 55
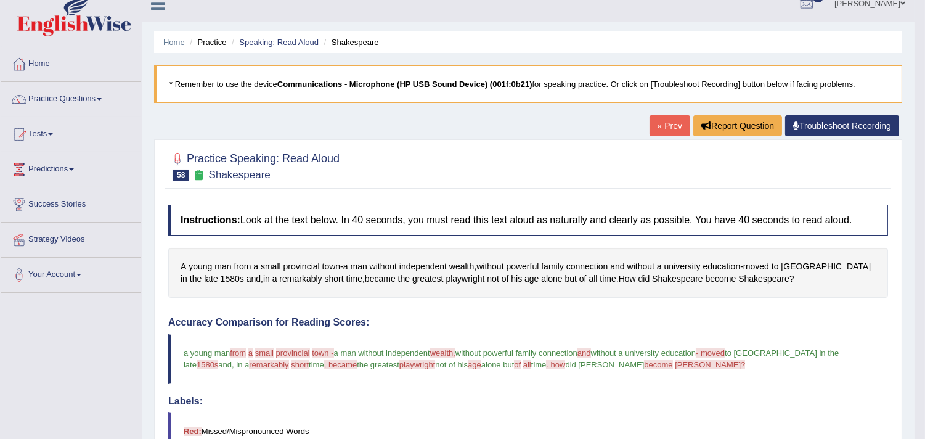
scroll to position [0, 0]
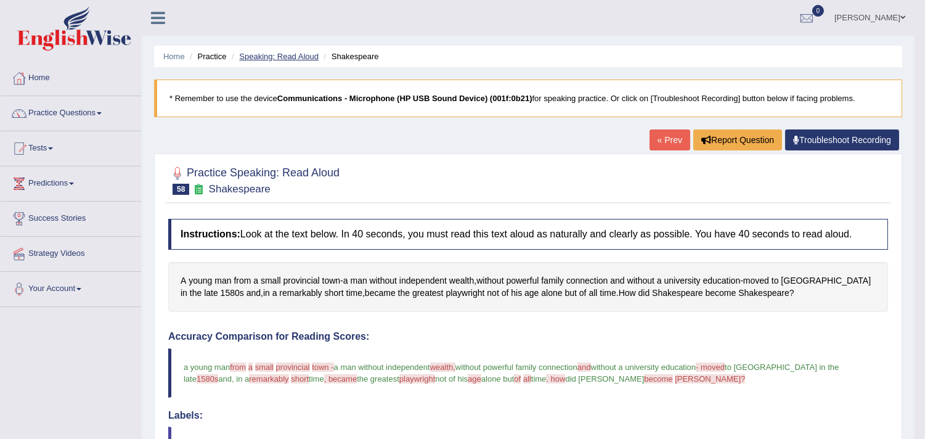
click at [290, 59] on link "Speaking: Read Aloud" at bounding box center [279, 56] width 80 height 9
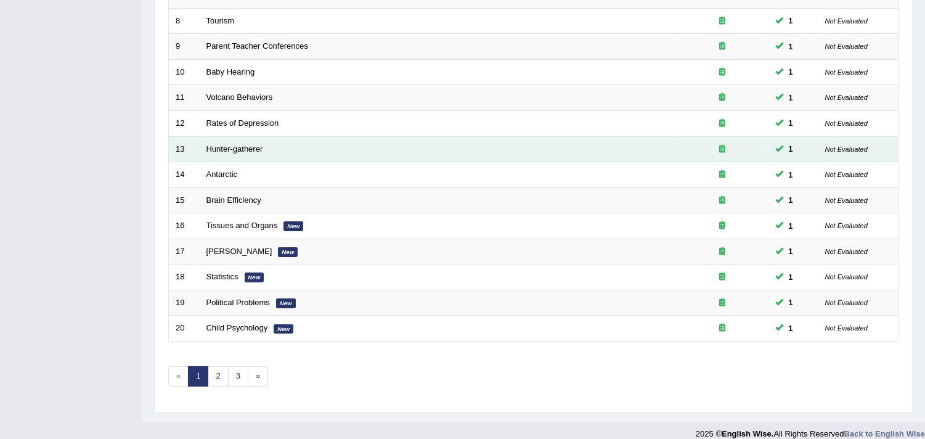
scroll to position [377, 0]
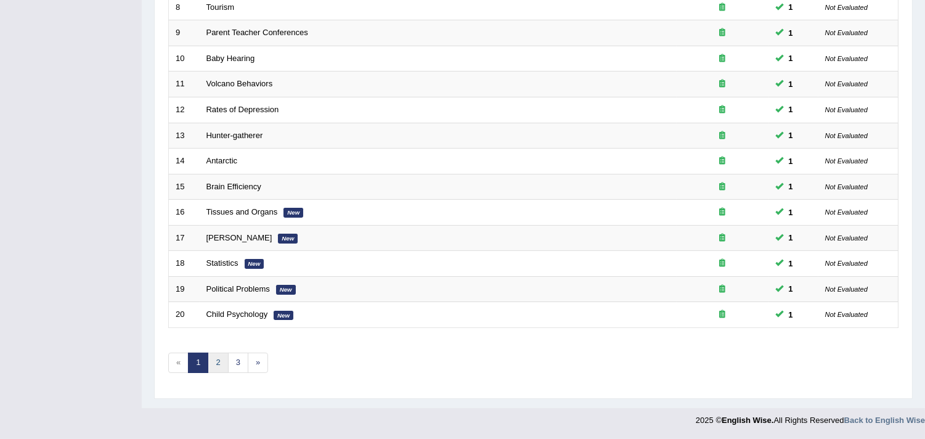
click at [221, 367] on link "2" at bounding box center [218, 363] width 20 height 20
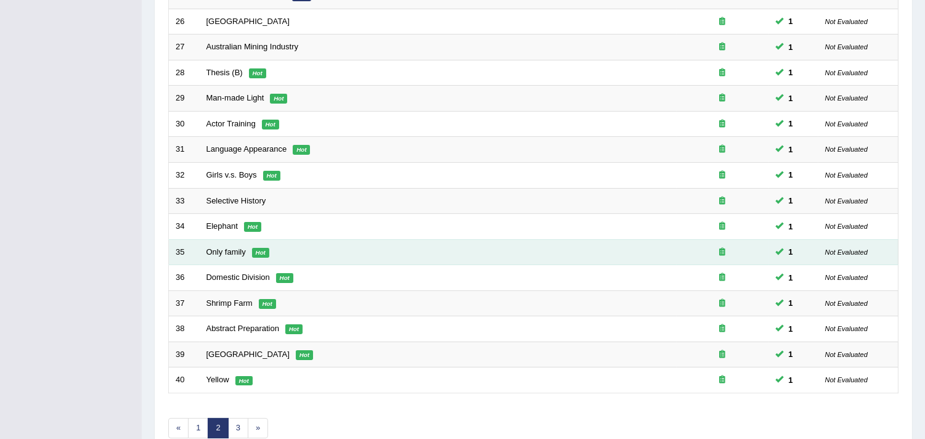
scroll to position [377, 0]
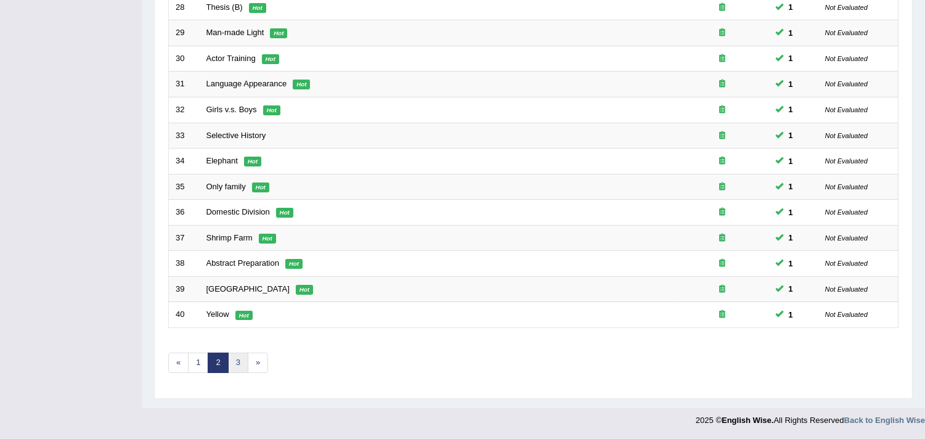
click at [247, 366] on link "3" at bounding box center [238, 363] width 20 height 20
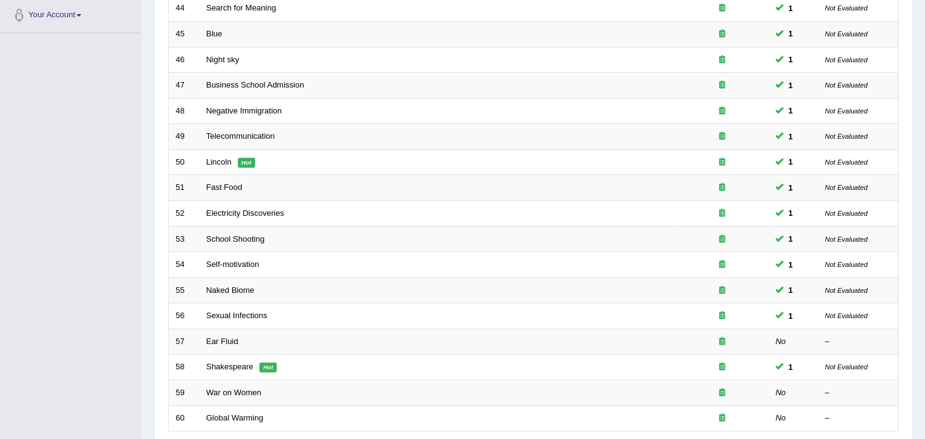
scroll to position [377, 0]
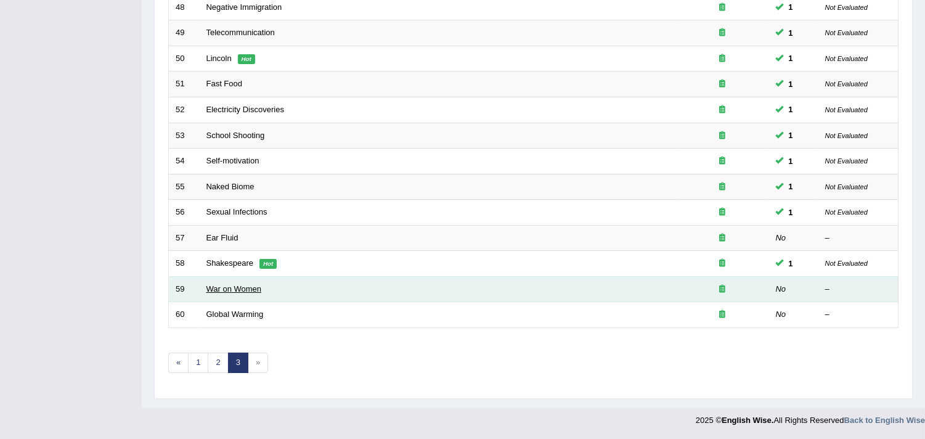
click at [224, 289] on link "War on Women" at bounding box center [234, 288] width 55 height 9
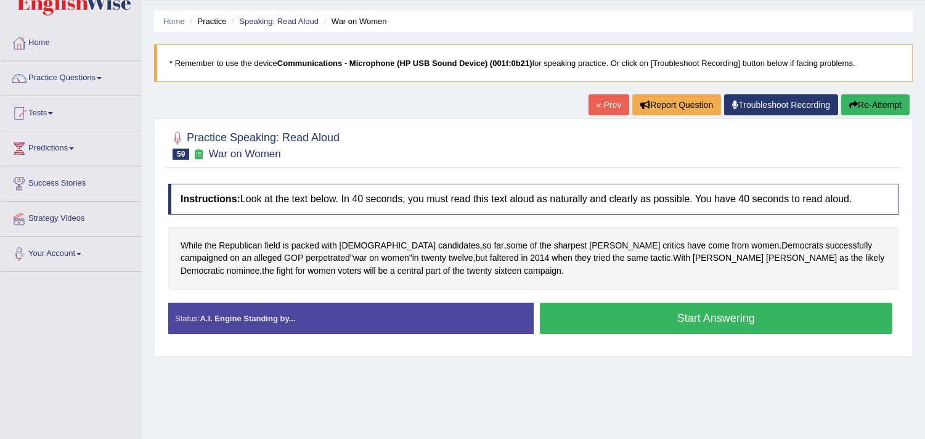
scroll to position [68, 0]
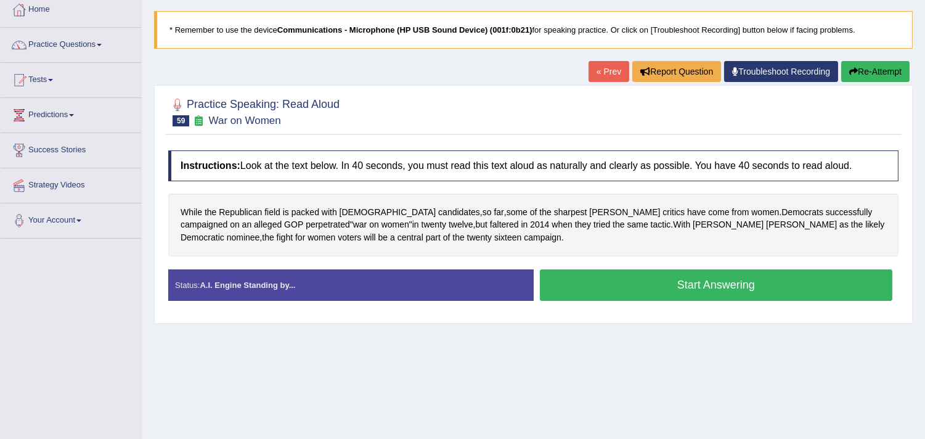
click at [674, 290] on button "Start Answering" at bounding box center [716, 284] width 353 height 31
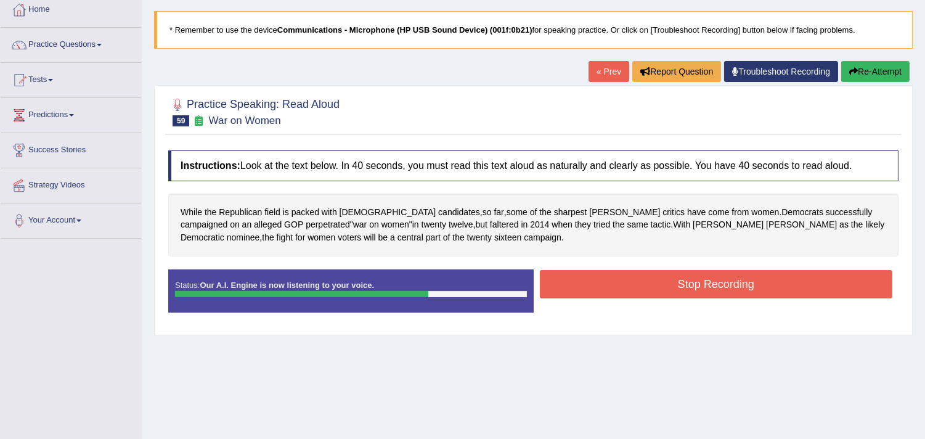
drag, startPoint x: 601, startPoint y: 285, endPoint x: 626, endPoint y: 284, distance: 25.3
click at [602, 285] on button "Stop Recording" at bounding box center [716, 284] width 353 height 28
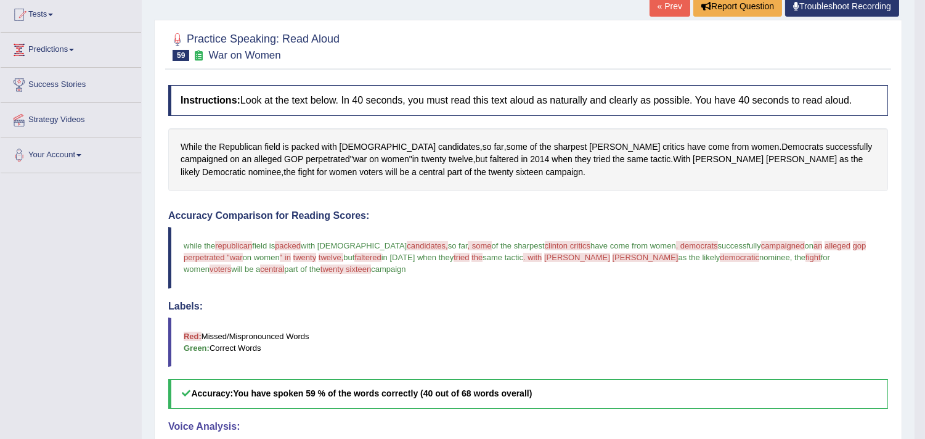
scroll to position [0, 0]
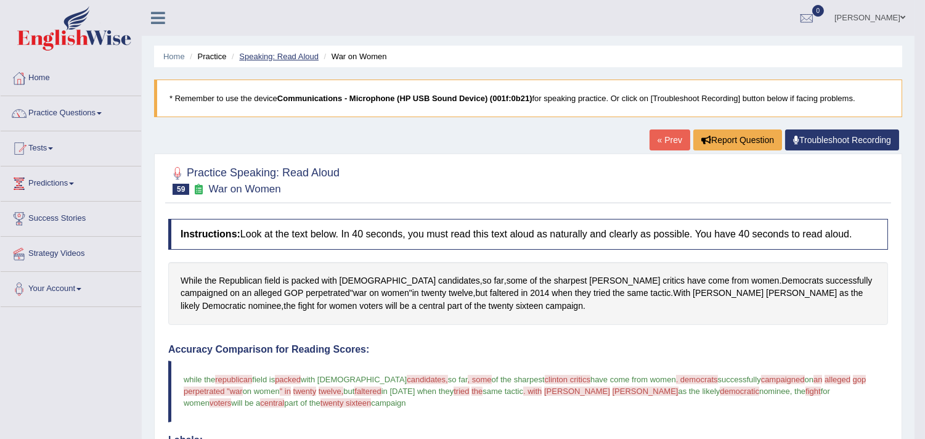
click at [268, 60] on link "Speaking: Read Aloud" at bounding box center [279, 56] width 80 height 9
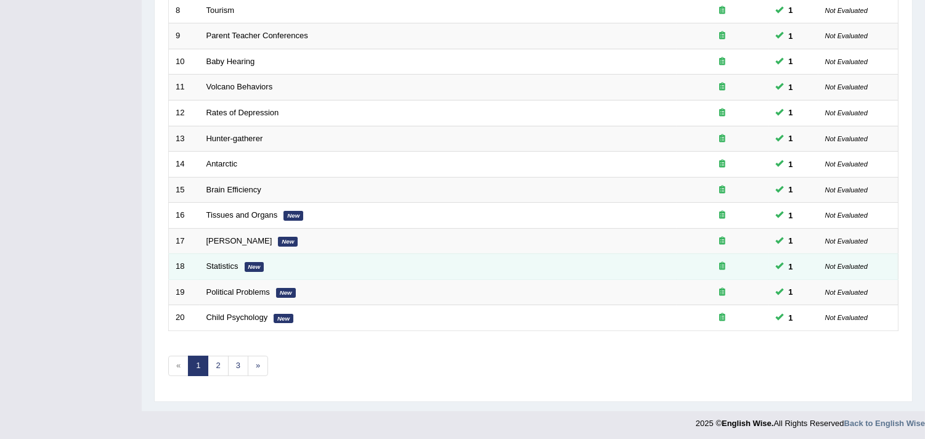
scroll to position [377, 0]
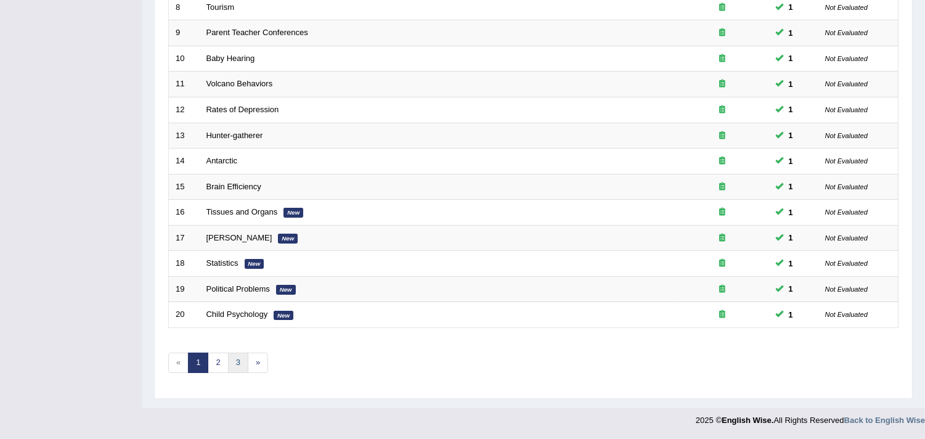
click at [238, 371] on link "3" at bounding box center [238, 363] width 20 height 20
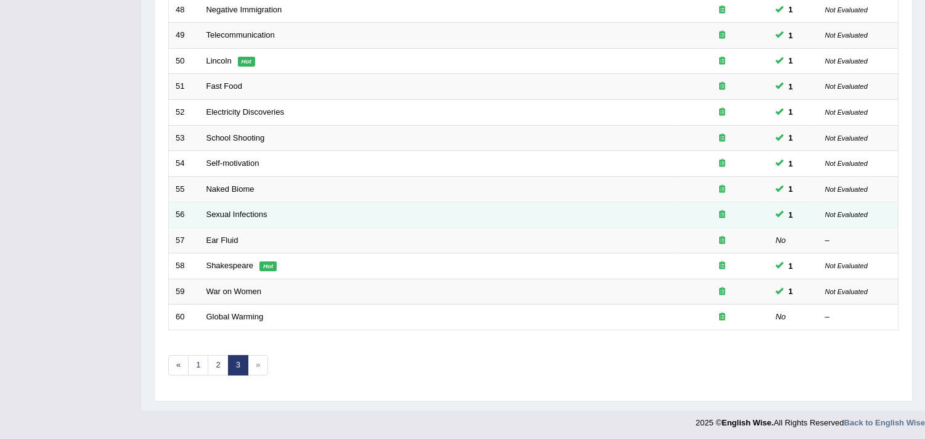
scroll to position [377, 0]
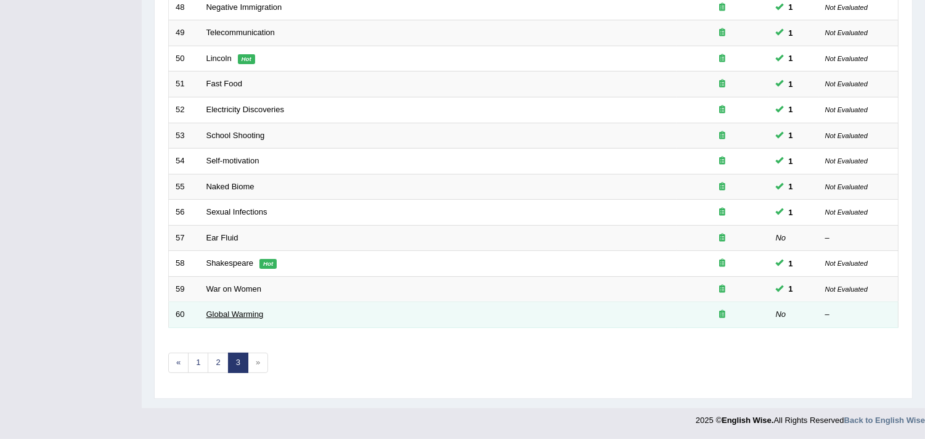
click at [249, 312] on link "Global Warming" at bounding box center [235, 313] width 57 height 9
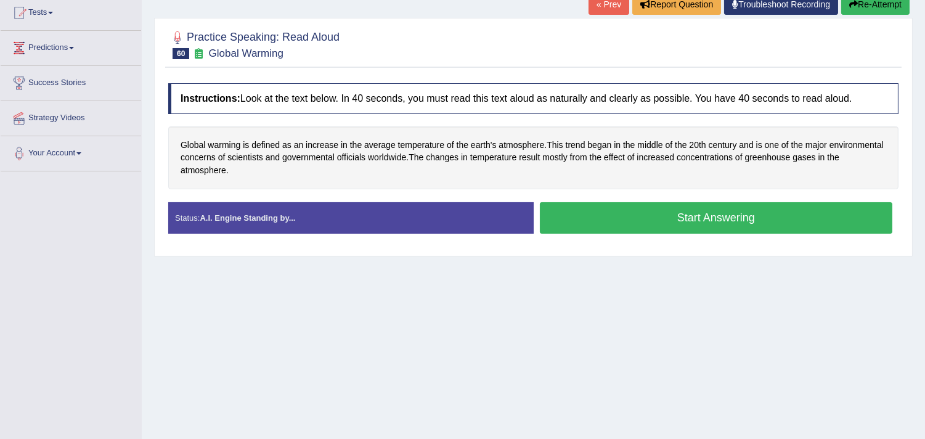
scroll to position [137, 0]
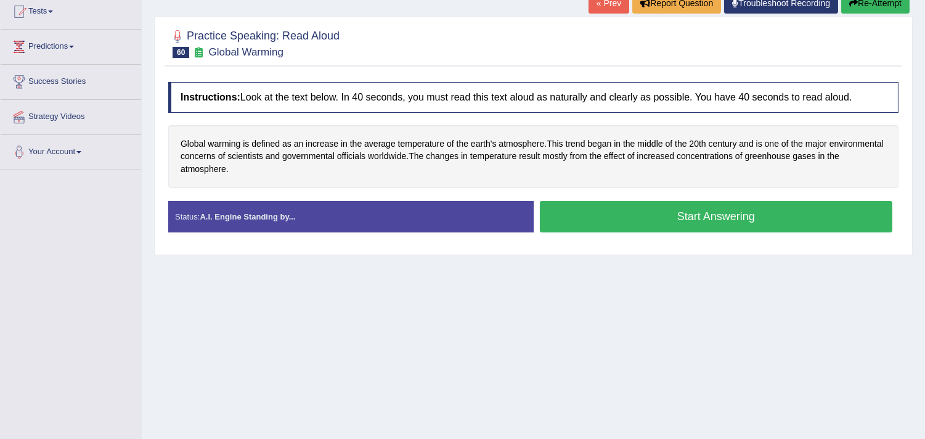
click at [652, 220] on button "Start Answering" at bounding box center [716, 216] width 353 height 31
click at [662, 372] on div "Home Practice Speaking: Read Aloud Global Warming * Remember to use the device …" at bounding box center [534, 171] width 784 height 617
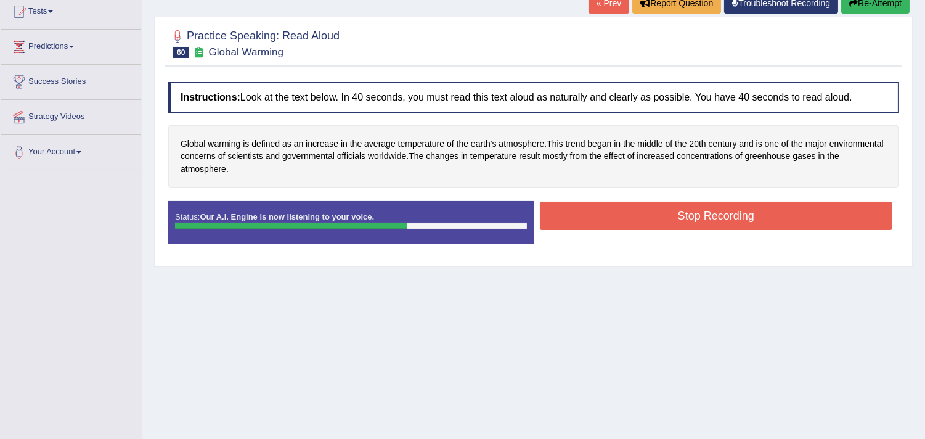
click at [776, 211] on button "Stop Recording" at bounding box center [716, 216] width 353 height 28
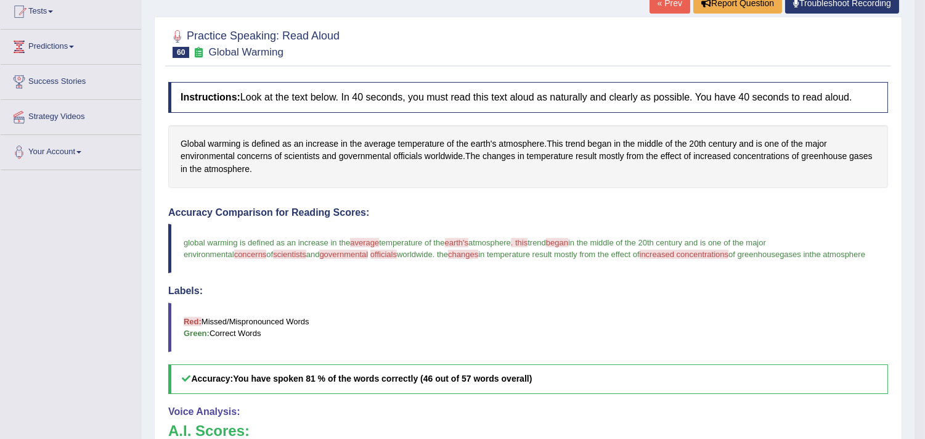
click at [612, 227] on blockquote "global warming is defined as an increase in the average advantage temperature o…" at bounding box center [528, 248] width 720 height 49
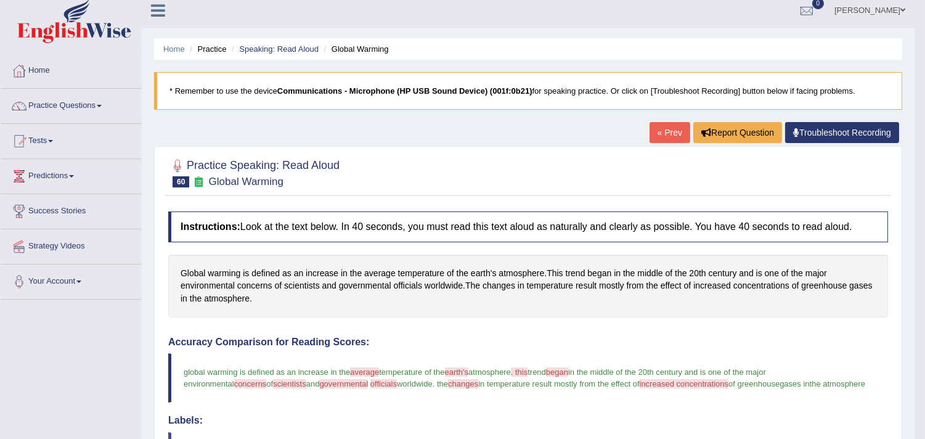
scroll to position [0, 0]
